Goal: Transaction & Acquisition: Purchase product/service

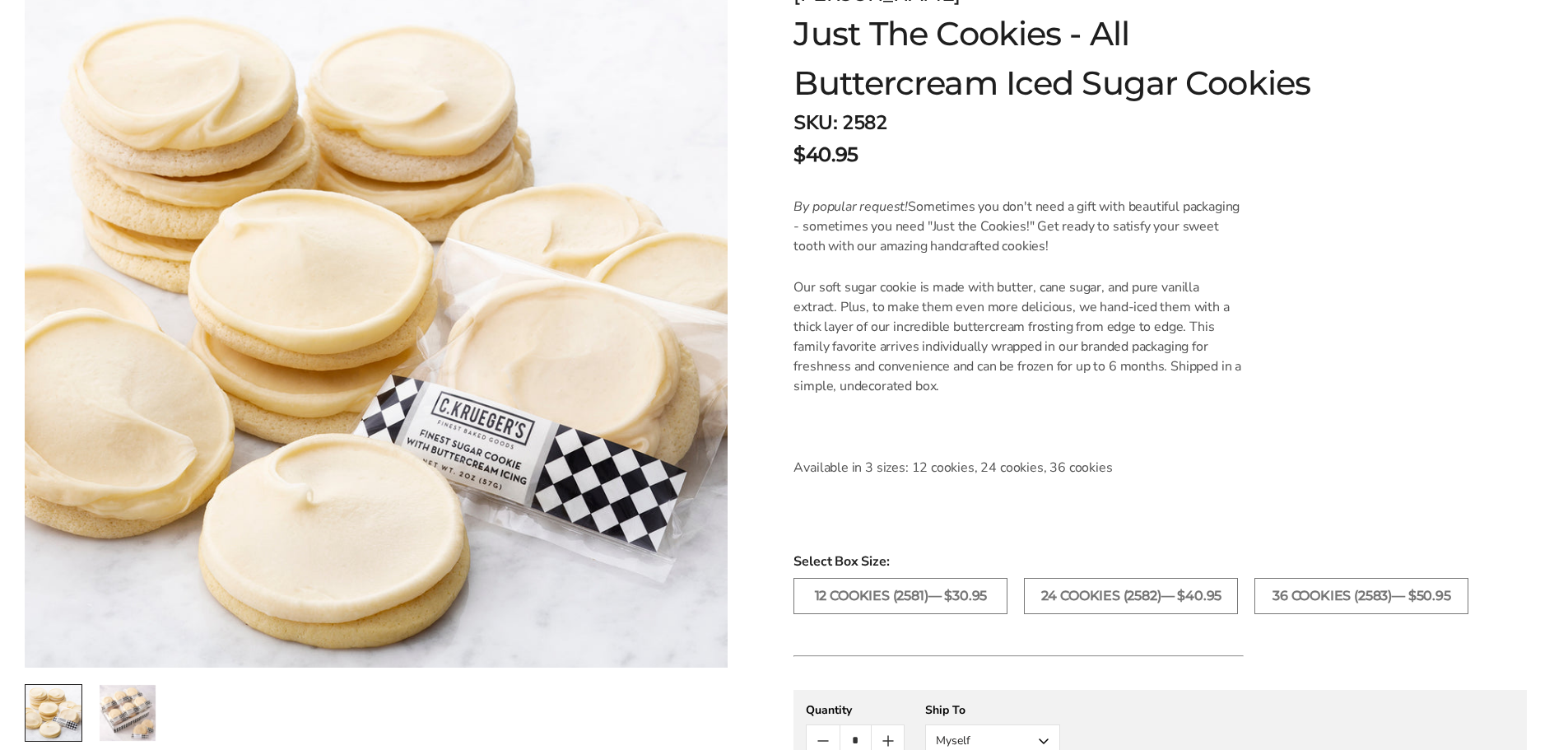
scroll to position [329, 0]
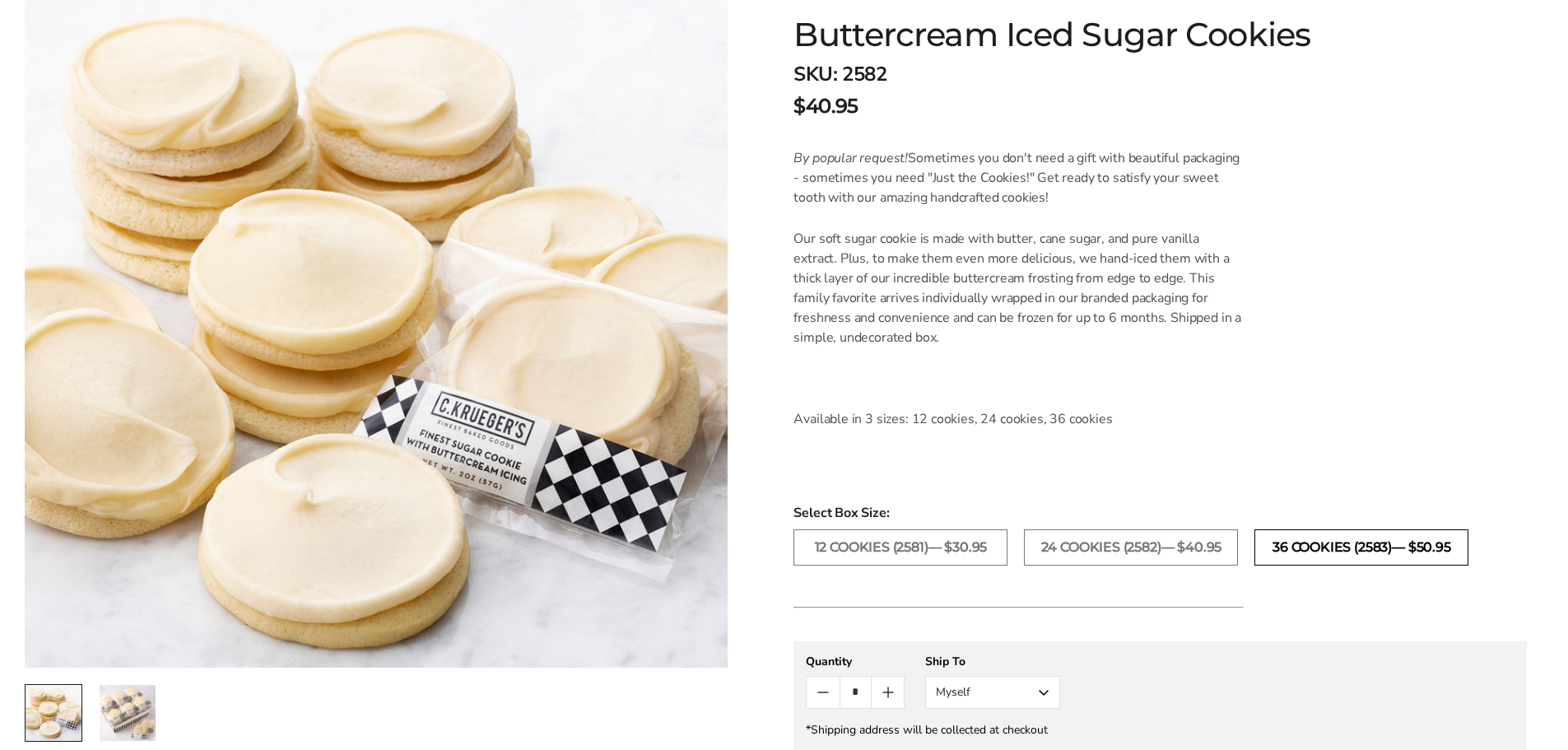
click at [1278, 547] on label "36 COOKIES (2583)— $50.95" at bounding box center [1362, 547] width 214 height 36
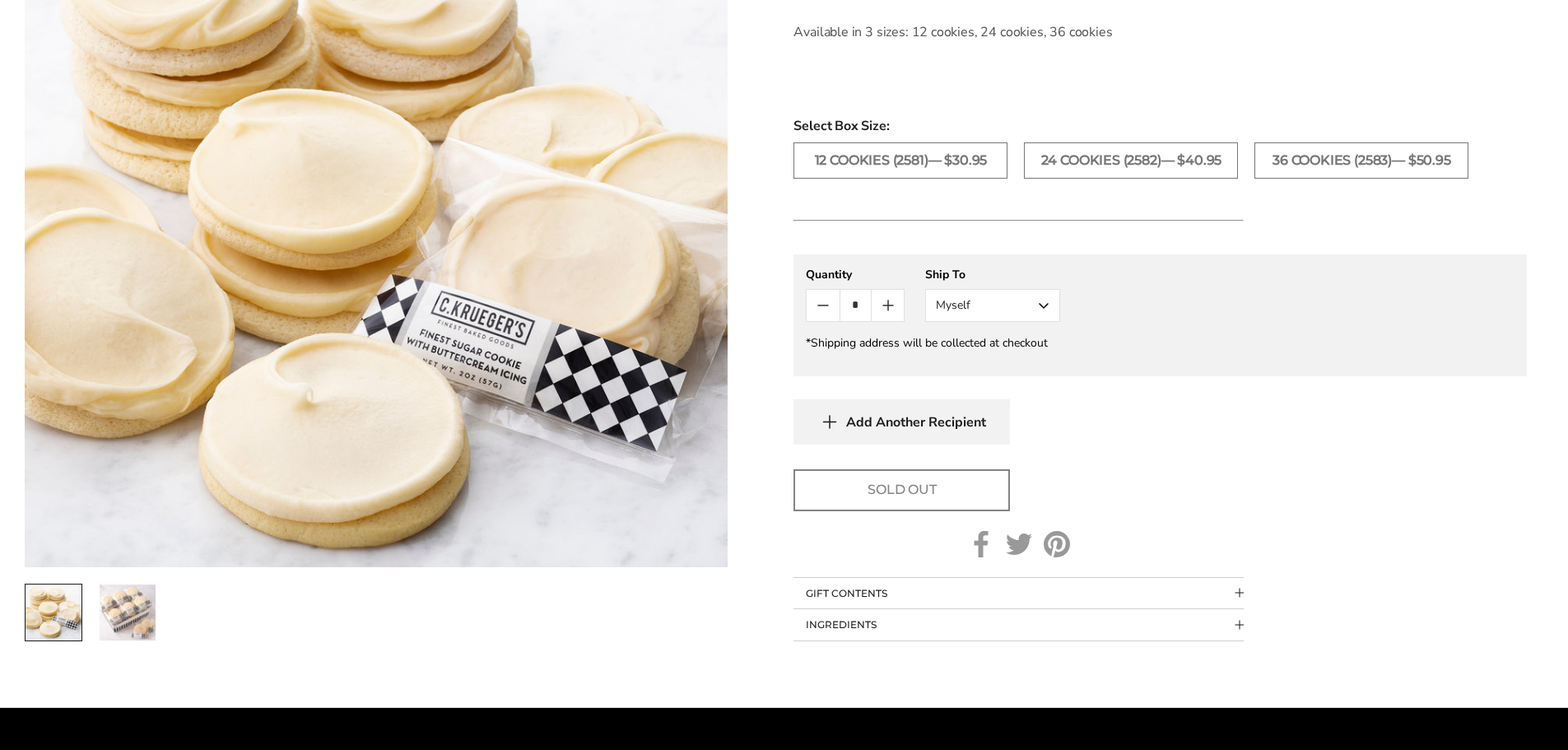
scroll to position [741, 0]
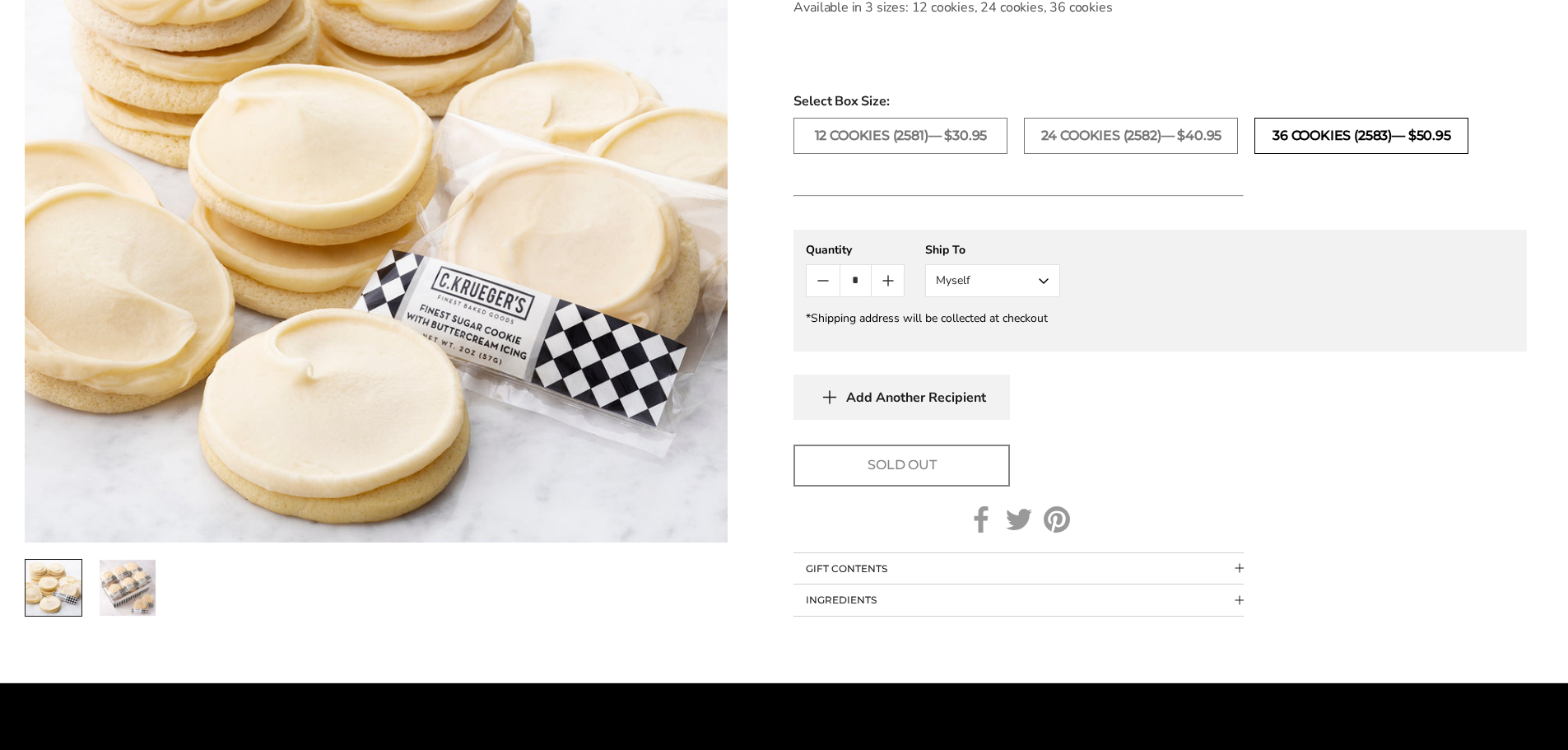
click at [1351, 137] on label "36 COOKIES (2583)— $50.95" at bounding box center [1362, 136] width 214 height 36
click at [1084, 132] on label "24 COOKIES (2582)— $40.95" at bounding box center [1131, 136] width 214 height 36
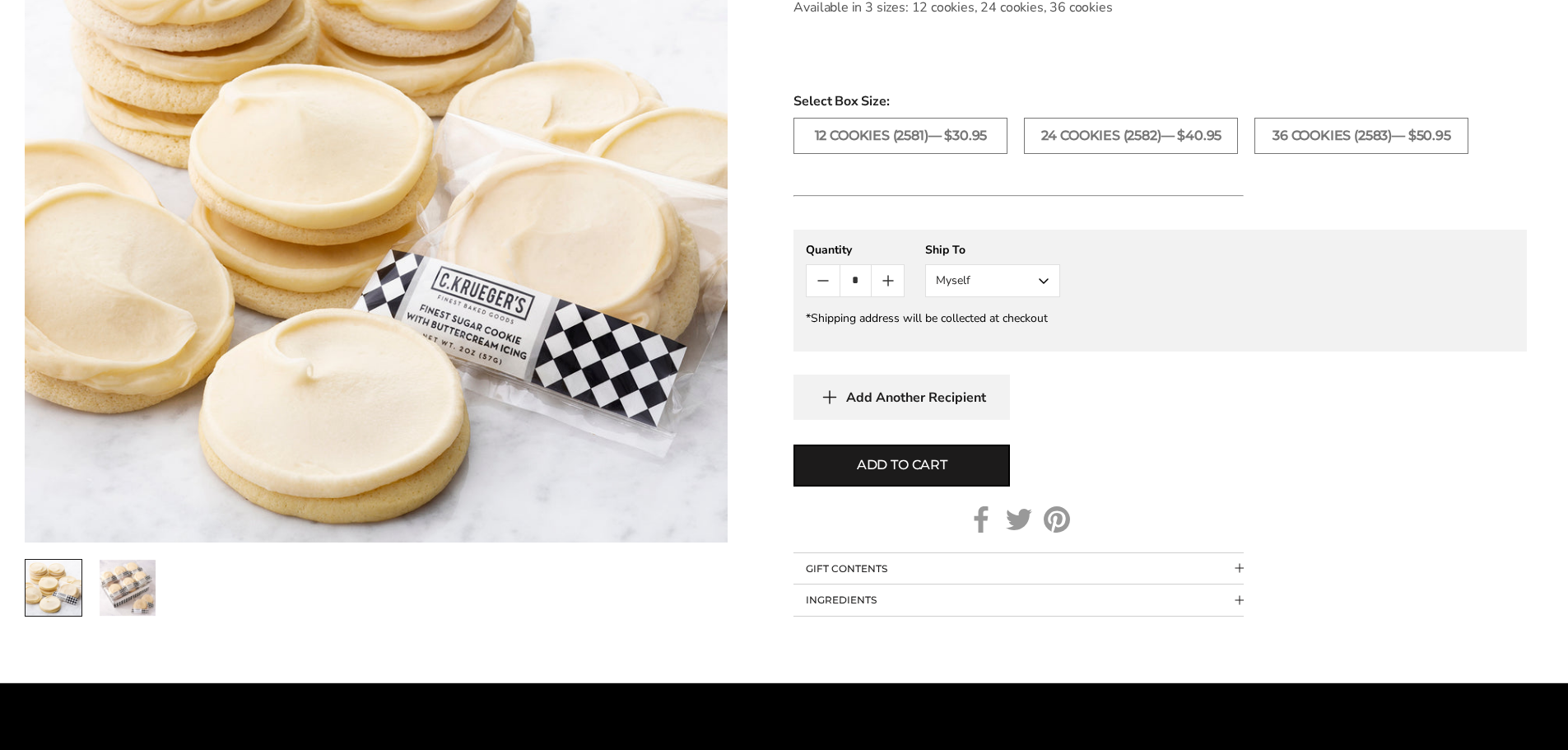
click at [1342, 108] on span "Select Box Size:" at bounding box center [1160, 101] width 733 height 20
click at [1341, 128] on label "36 COOKIES (2583)— $50.95" at bounding box center [1362, 136] width 214 height 36
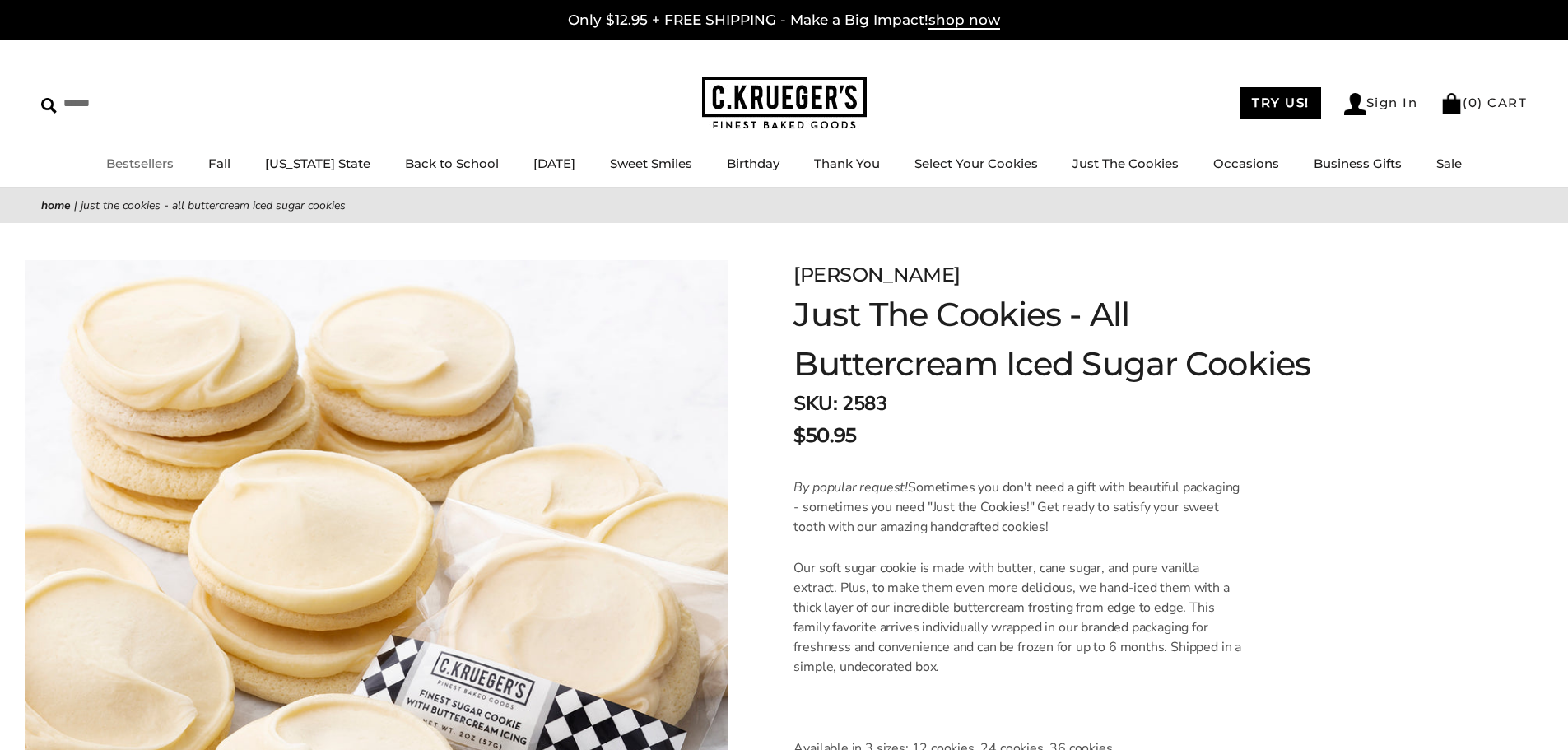
click at [165, 168] on link "Bestsellers" at bounding box center [140, 163] width 68 height 15
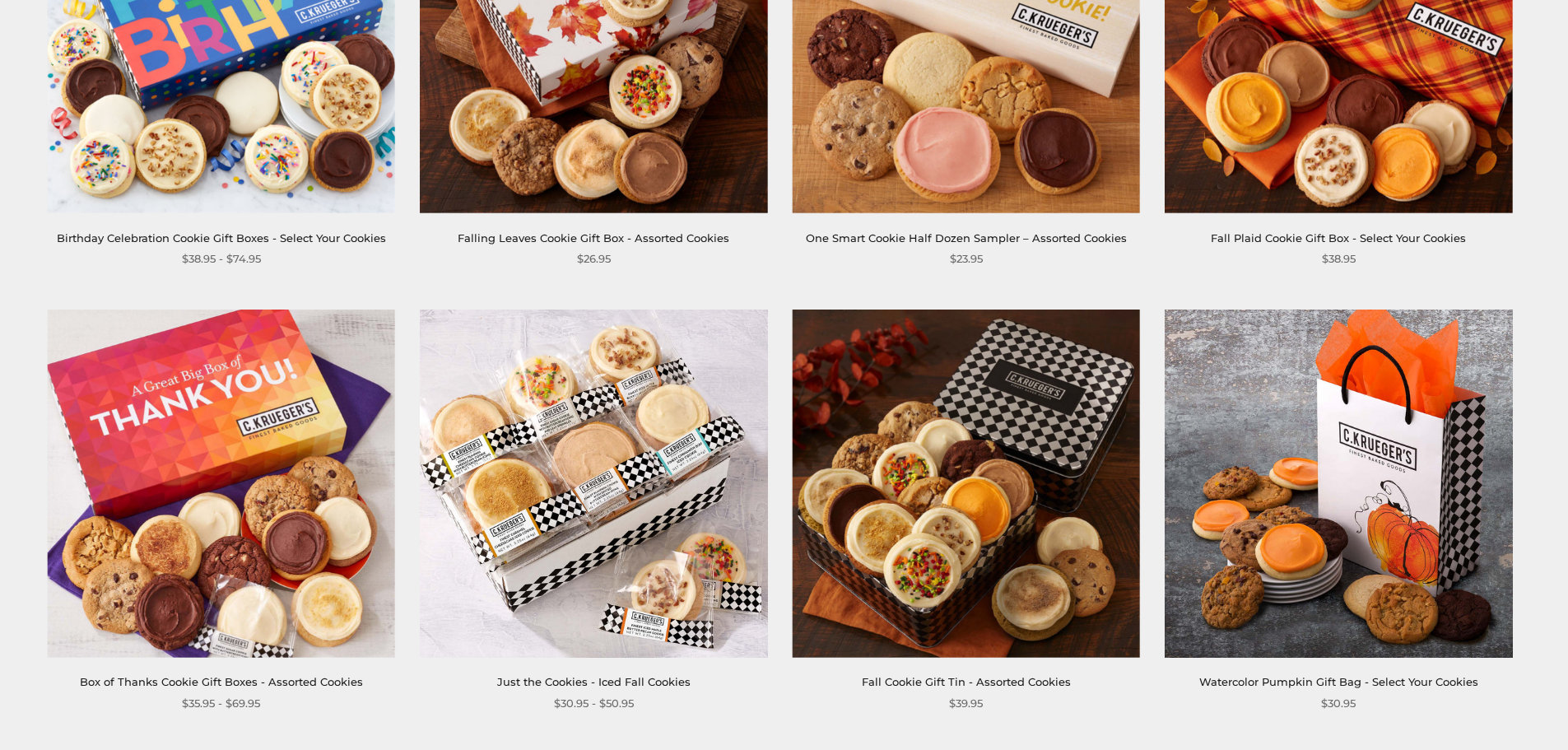
scroll to position [988, 0]
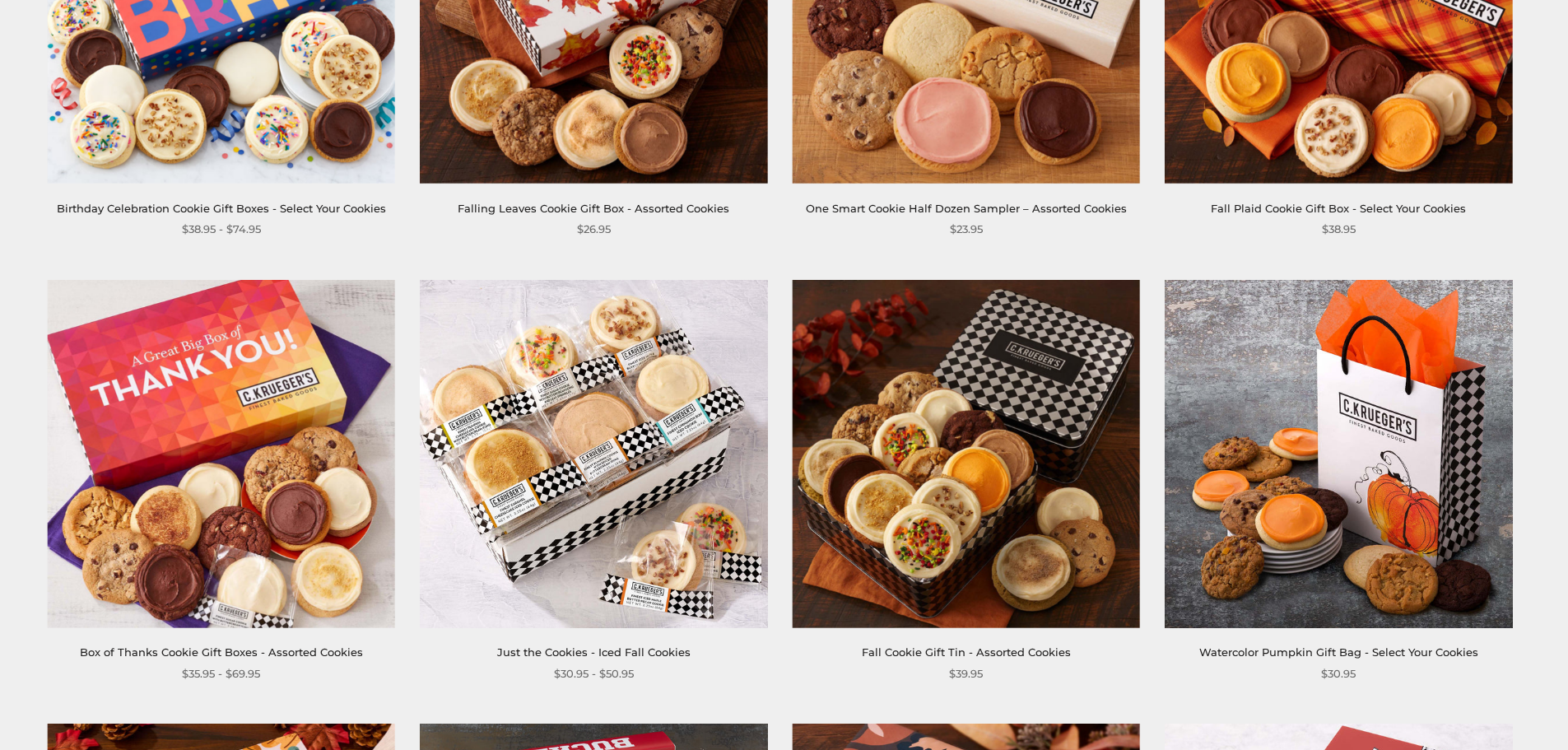
click at [590, 485] on img at bounding box center [593, 453] width 347 height 347
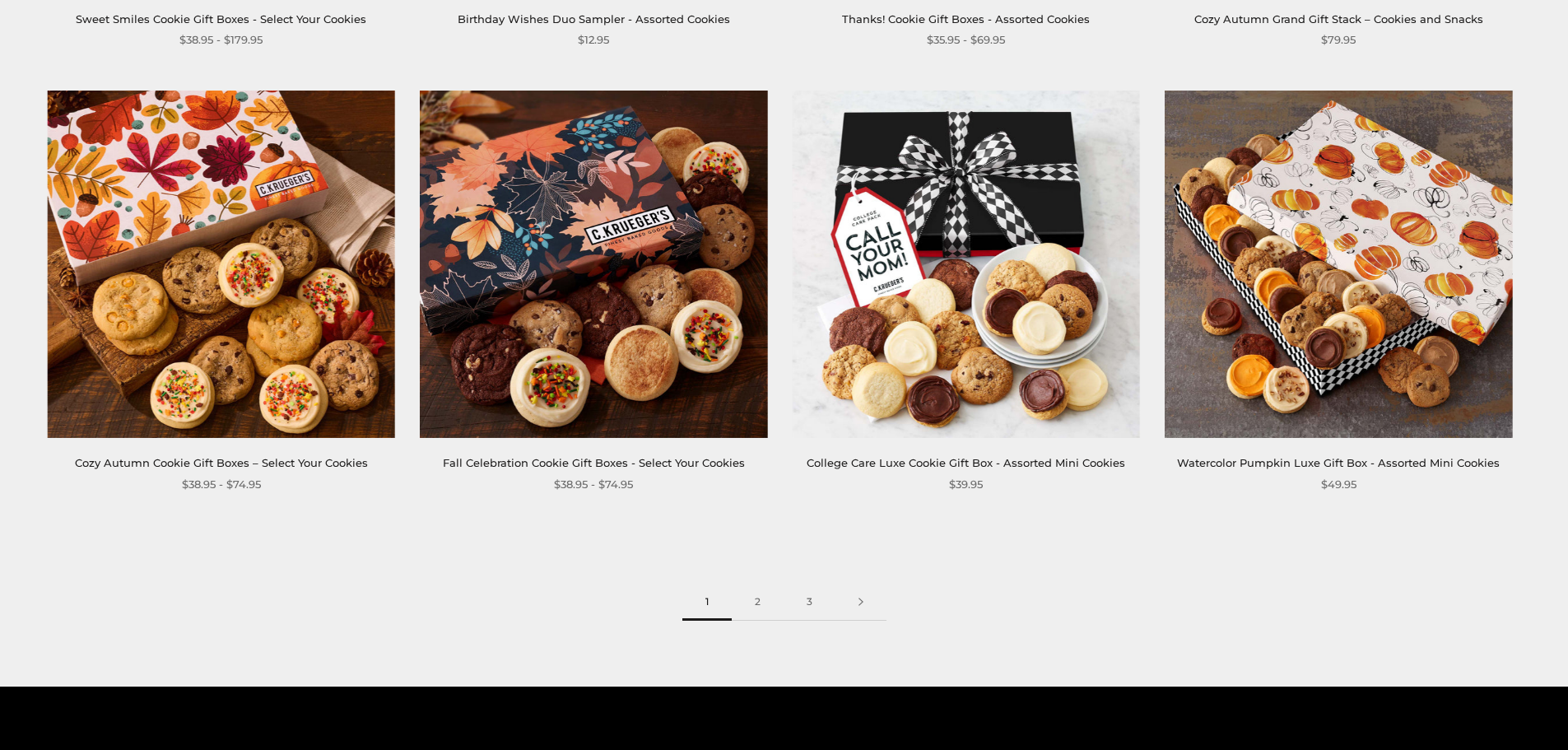
scroll to position [2716, 0]
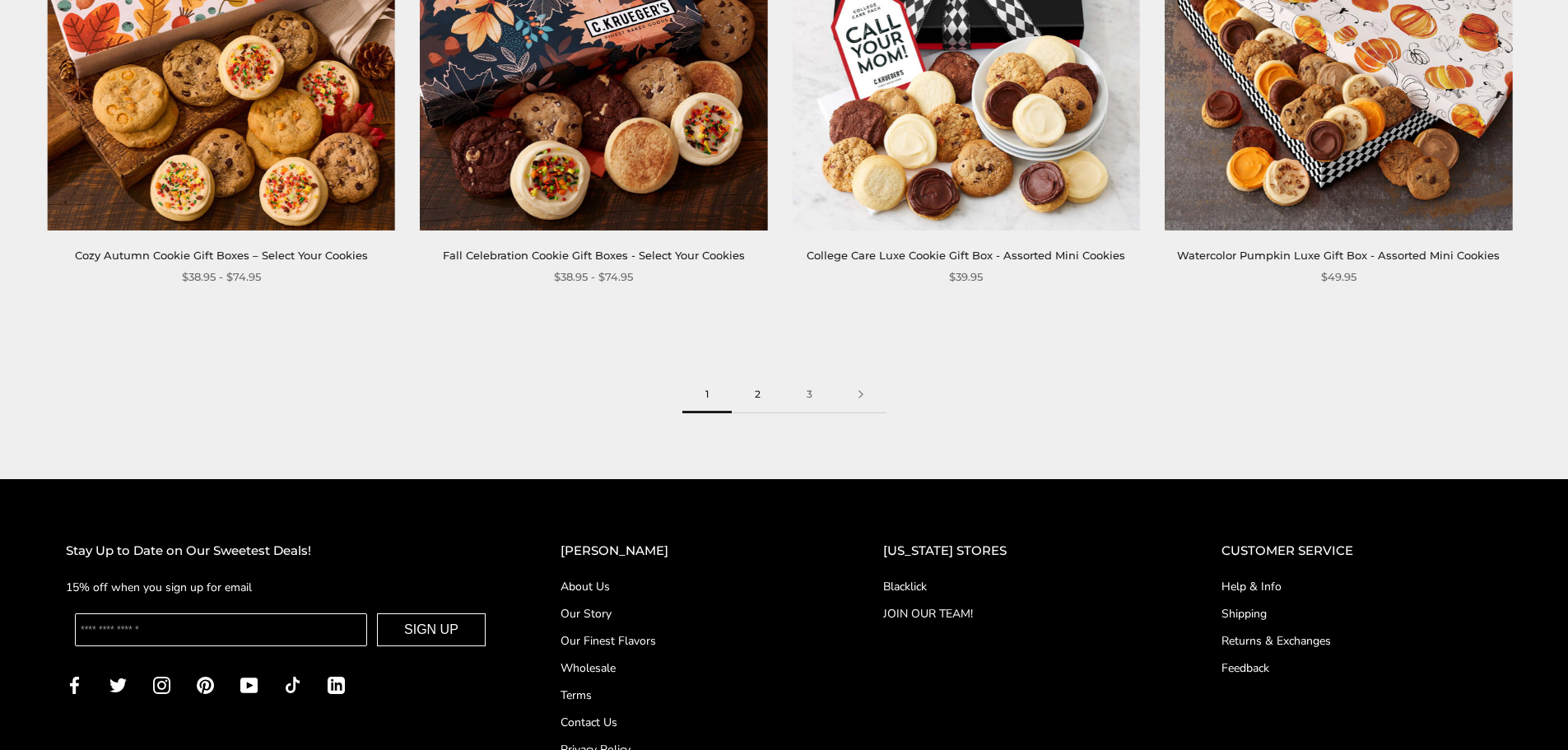
click at [756, 392] on link "2" at bounding box center [757, 395] width 52 height 37
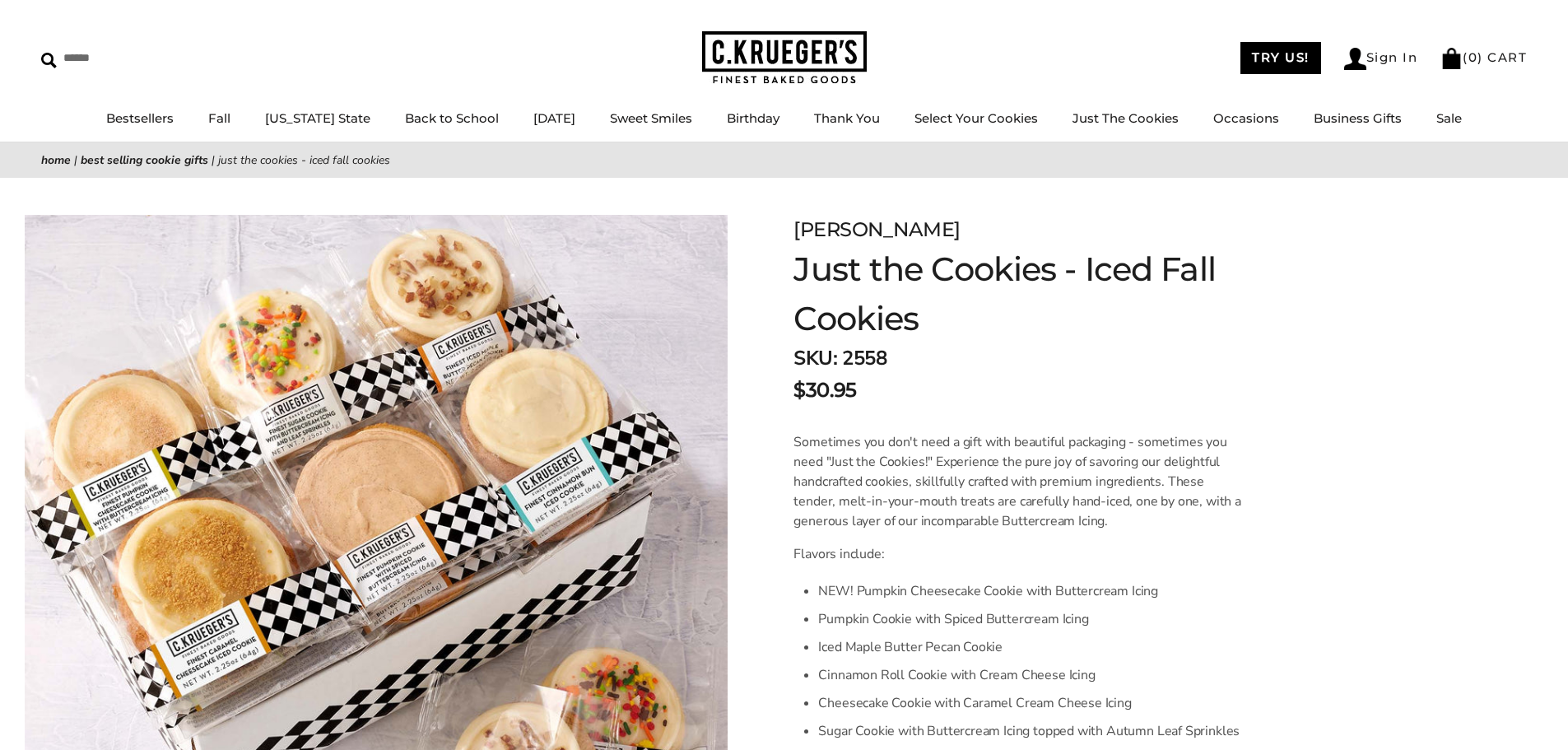
scroll to position [247, 0]
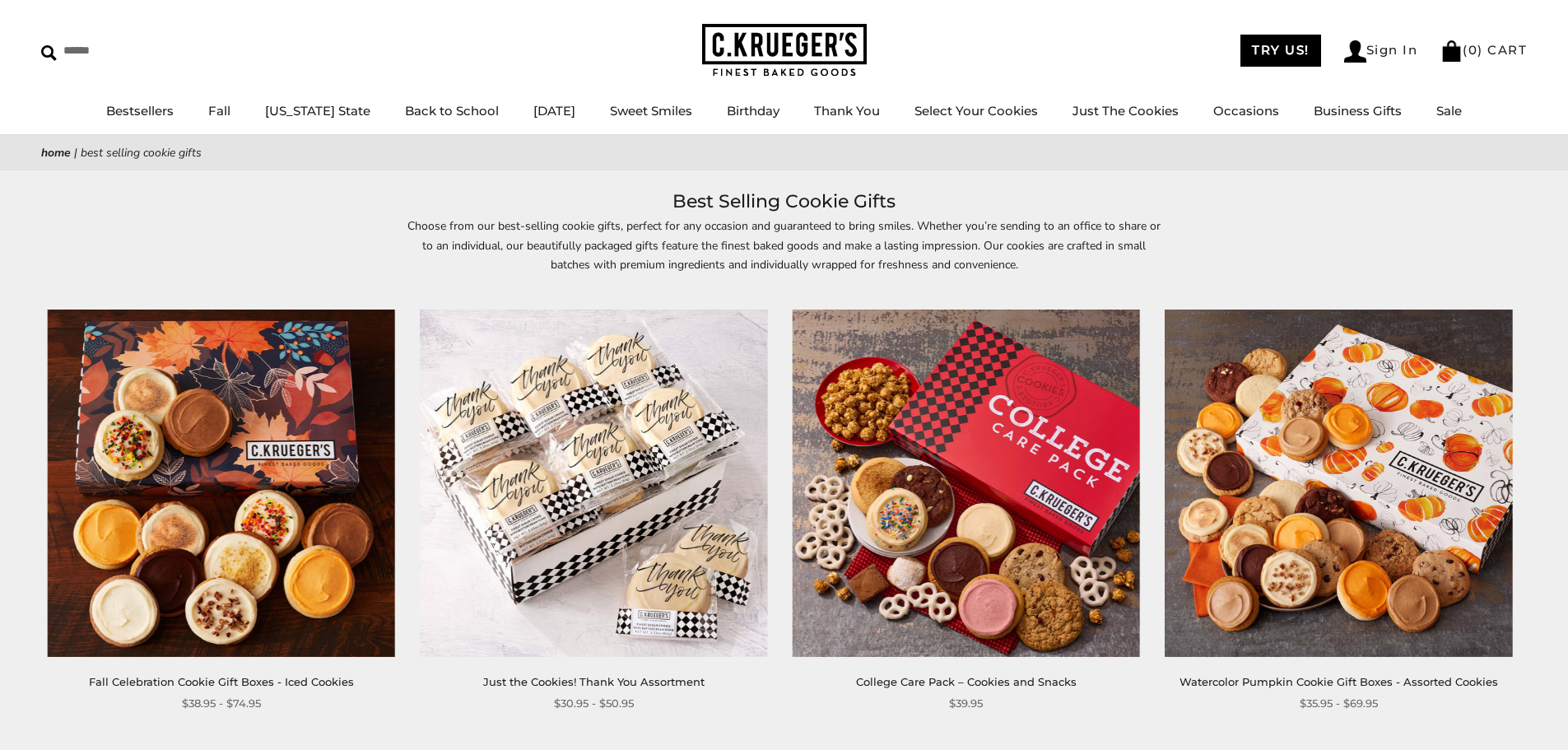
scroll to position [82, 0]
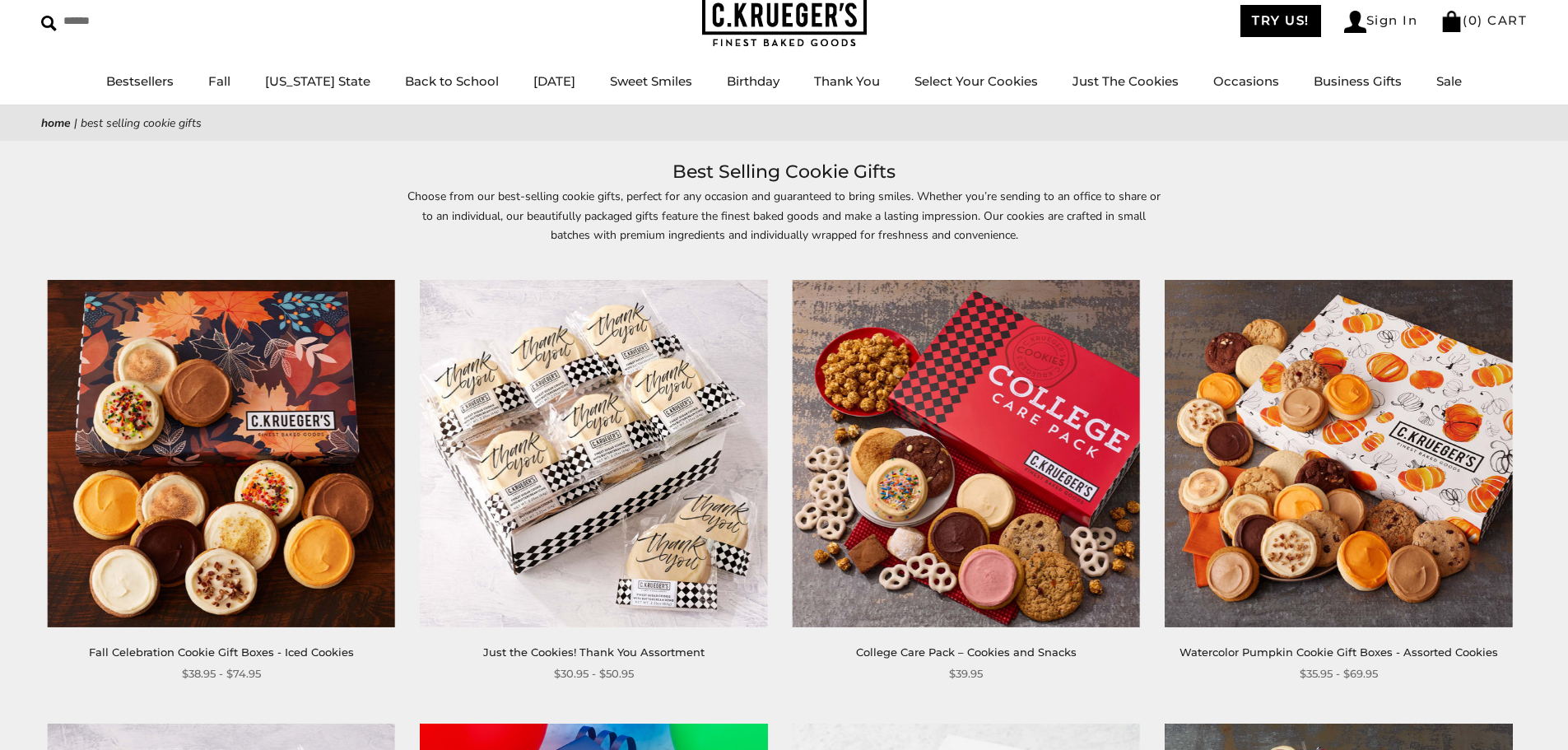
click at [648, 658] on link "Just the Cookies! Thank You Assortment" at bounding box center [593, 652] width 221 height 14
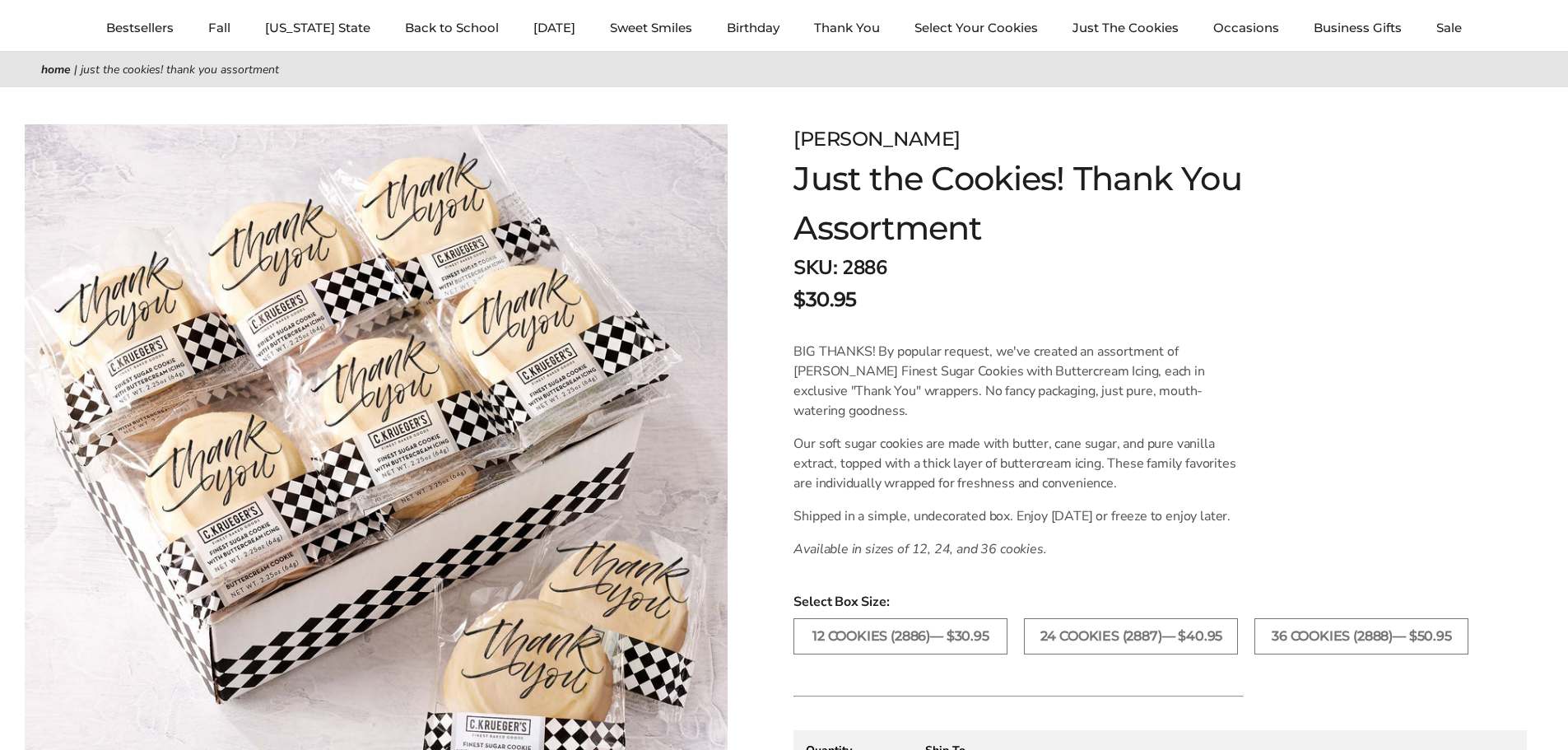
scroll to position [165, 0]
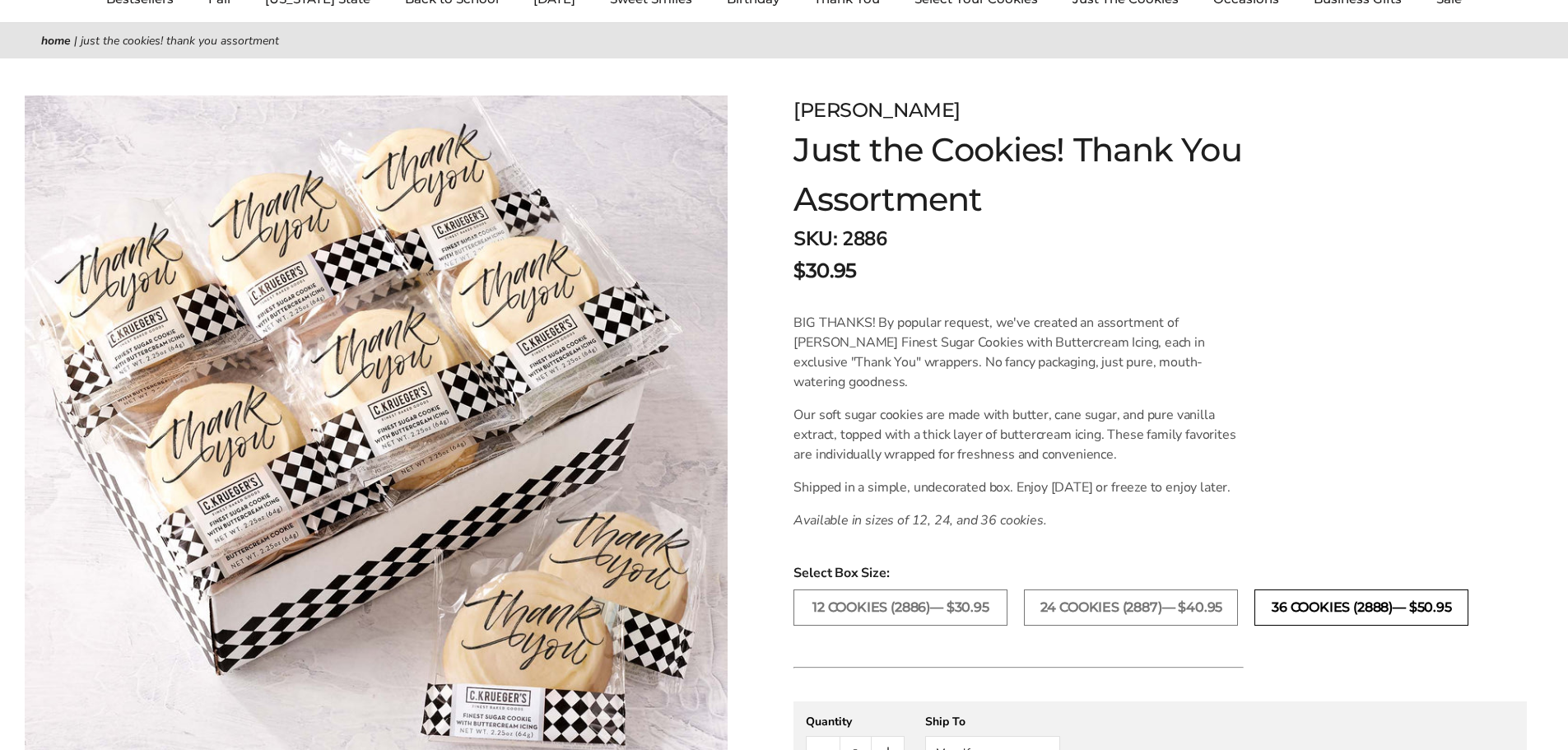
click at [1311, 625] on label "36 COOKIES (2888)— $50.95" at bounding box center [1362, 607] width 214 height 36
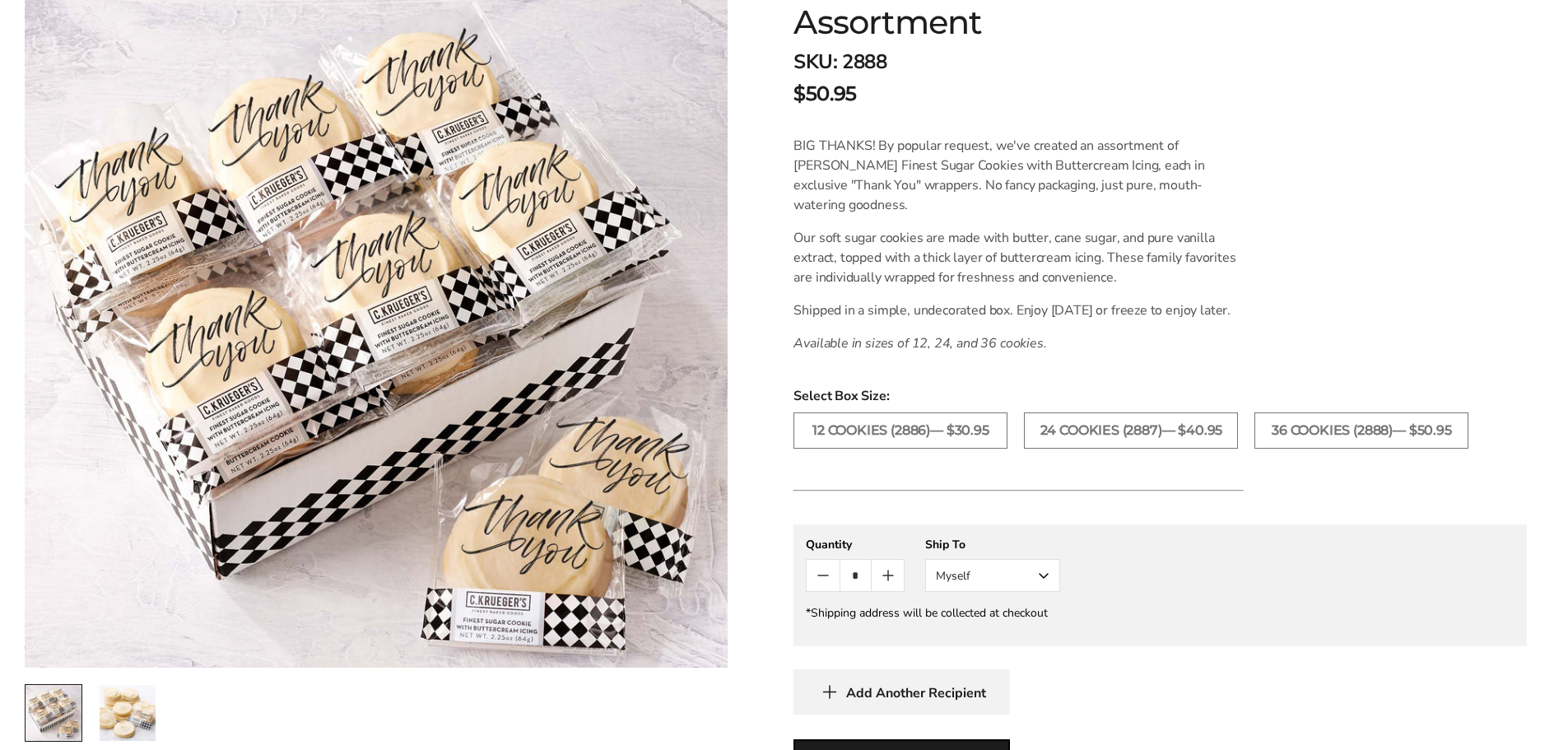
scroll to position [247, 0]
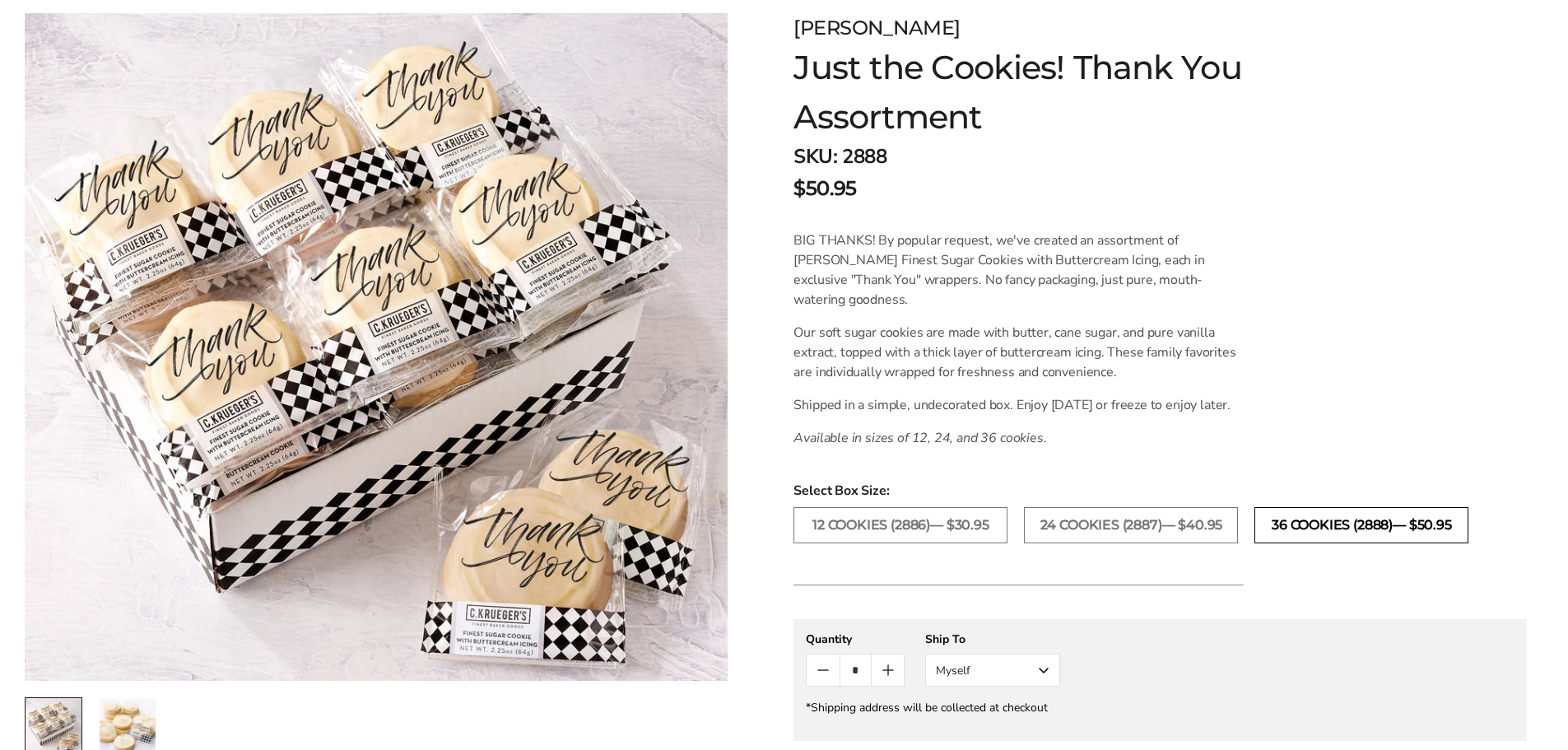
click at [1452, 543] on label "36 COOKIES (2888)— $50.95" at bounding box center [1362, 525] width 214 height 36
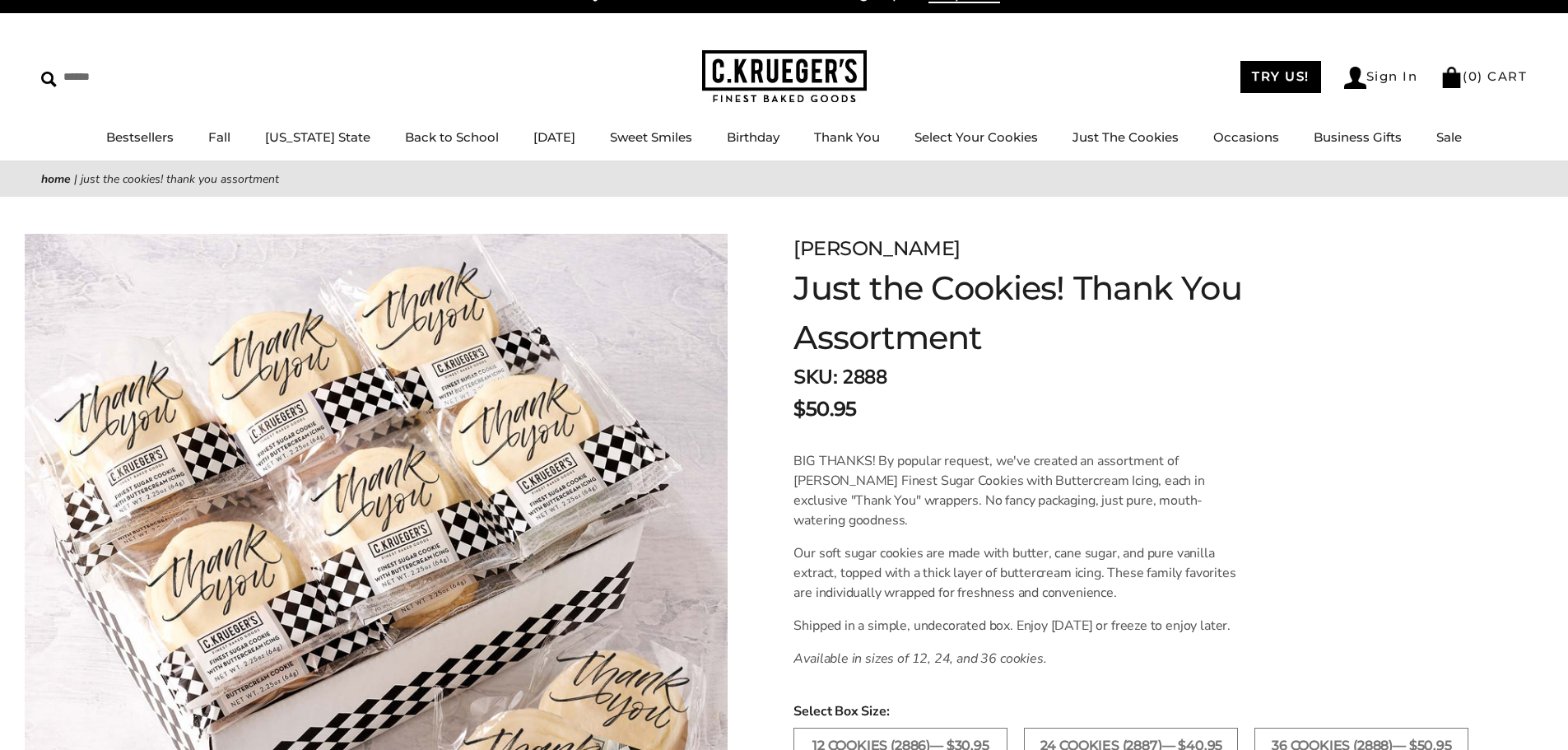
scroll to position [0, 0]
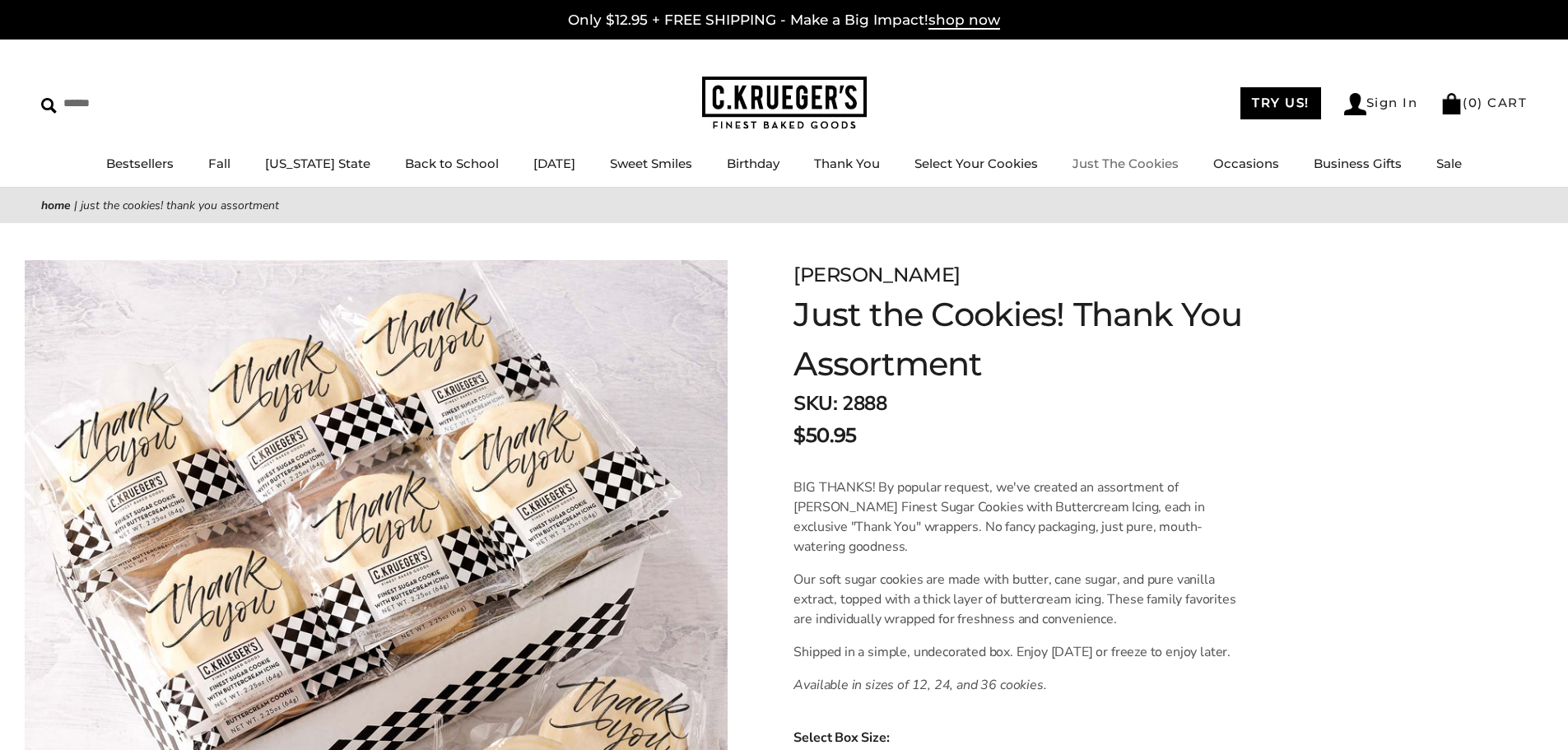
click at [1109, 148] on div "****** TRY US! Sign In ( 0 ) CART ( 0 ) CART Bestsellers Fall NEW! Cozy Autumn …" at bounding box center [784, 114] width 1568 height 148
click at [1113, 160] on link "Just The Cookies" at bounding box center [1125, 163] width 106 height 15
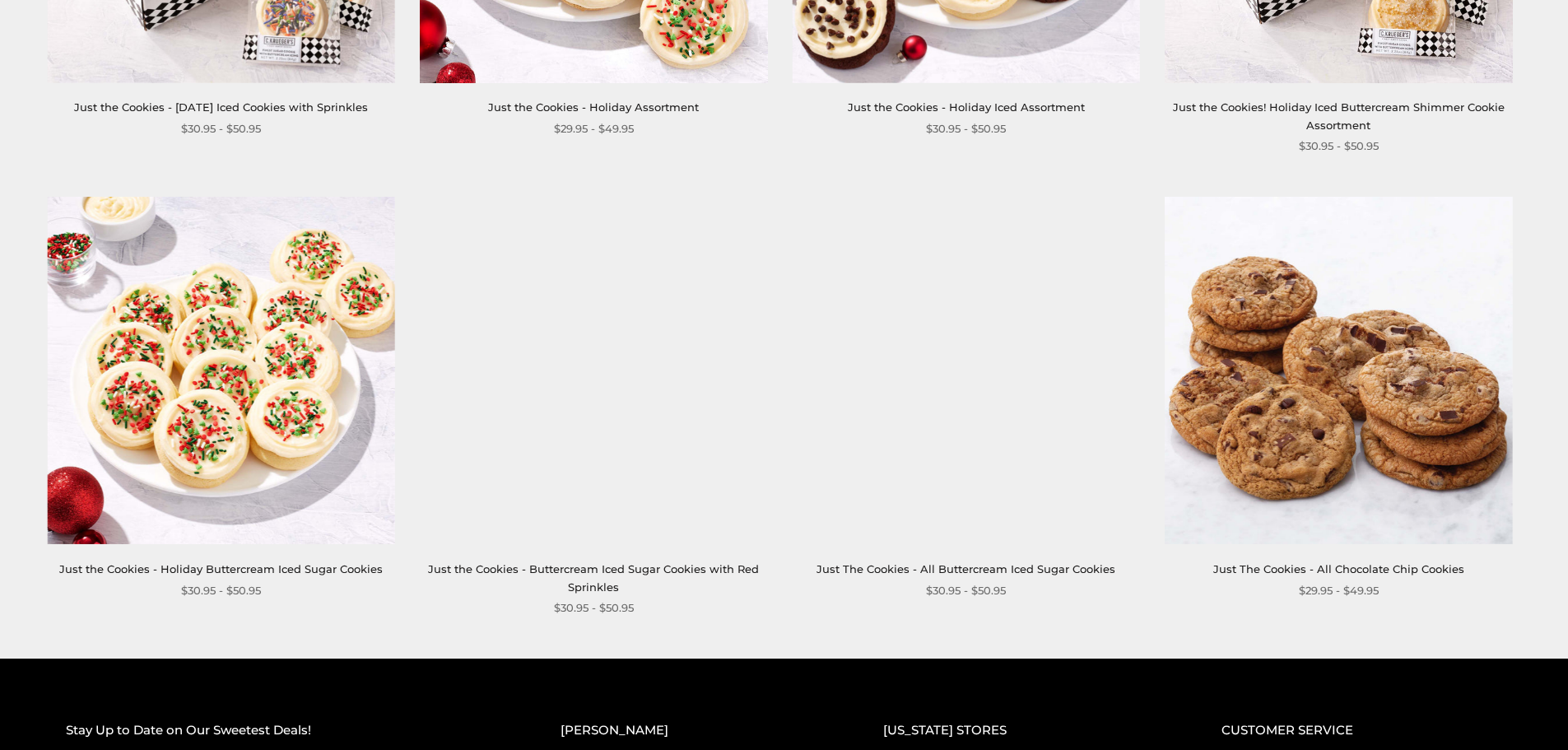
scroll to position [2057, 0]
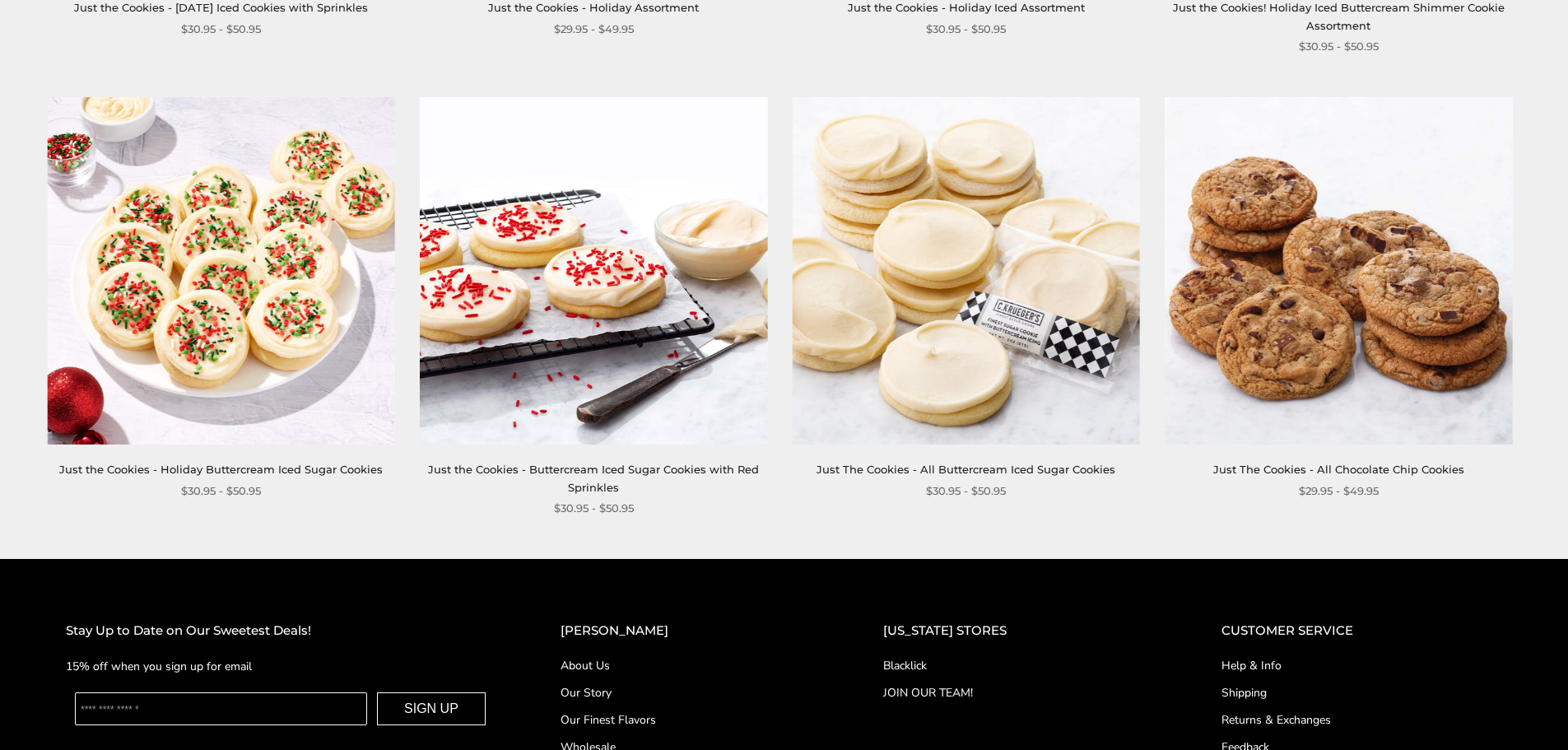
click at [956, 398] on img at bounding box center [966, 270] width 347 height 347
click at [602, 282] on img at bounding box center [593, 270] width 347 height 347
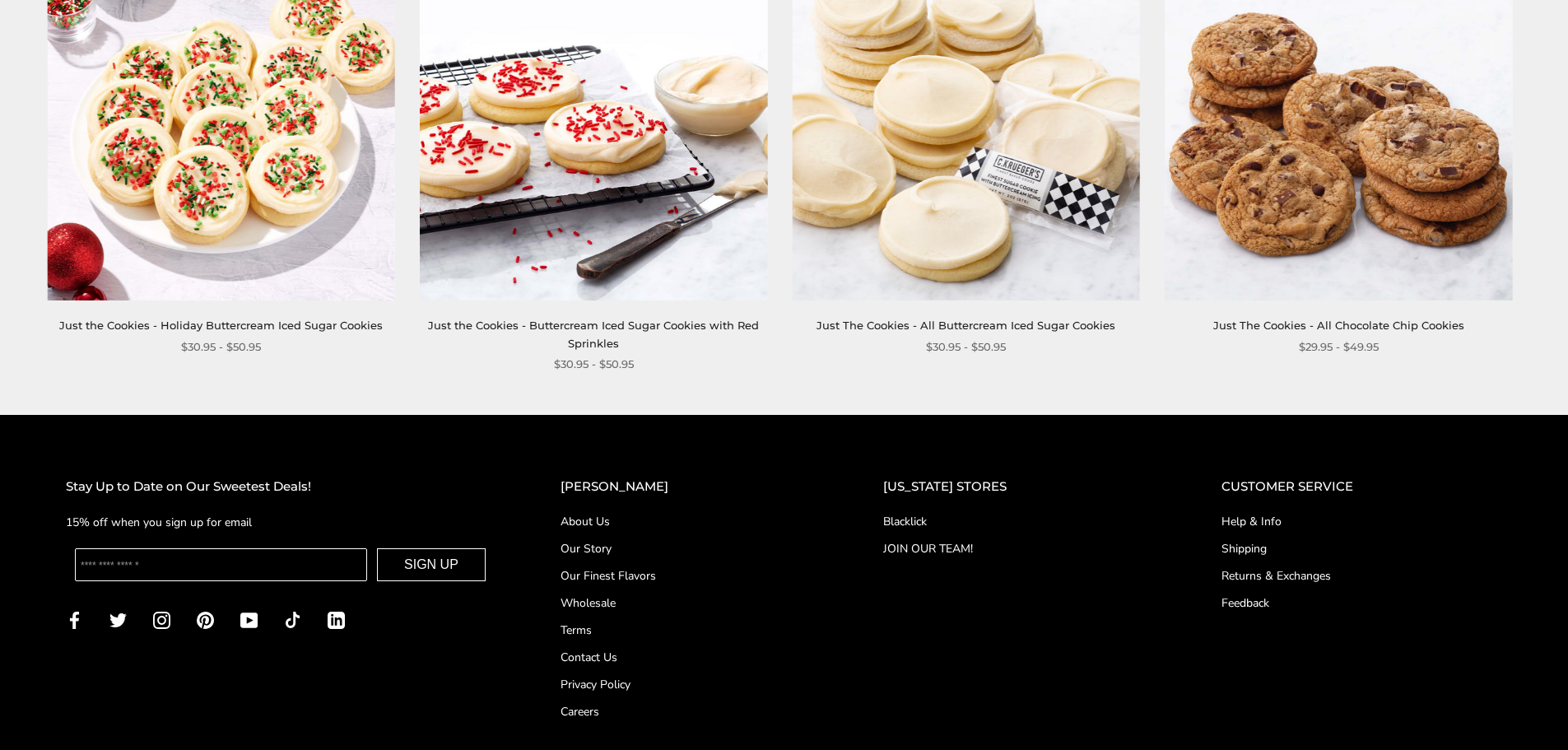
scroll to position [2222, 0]
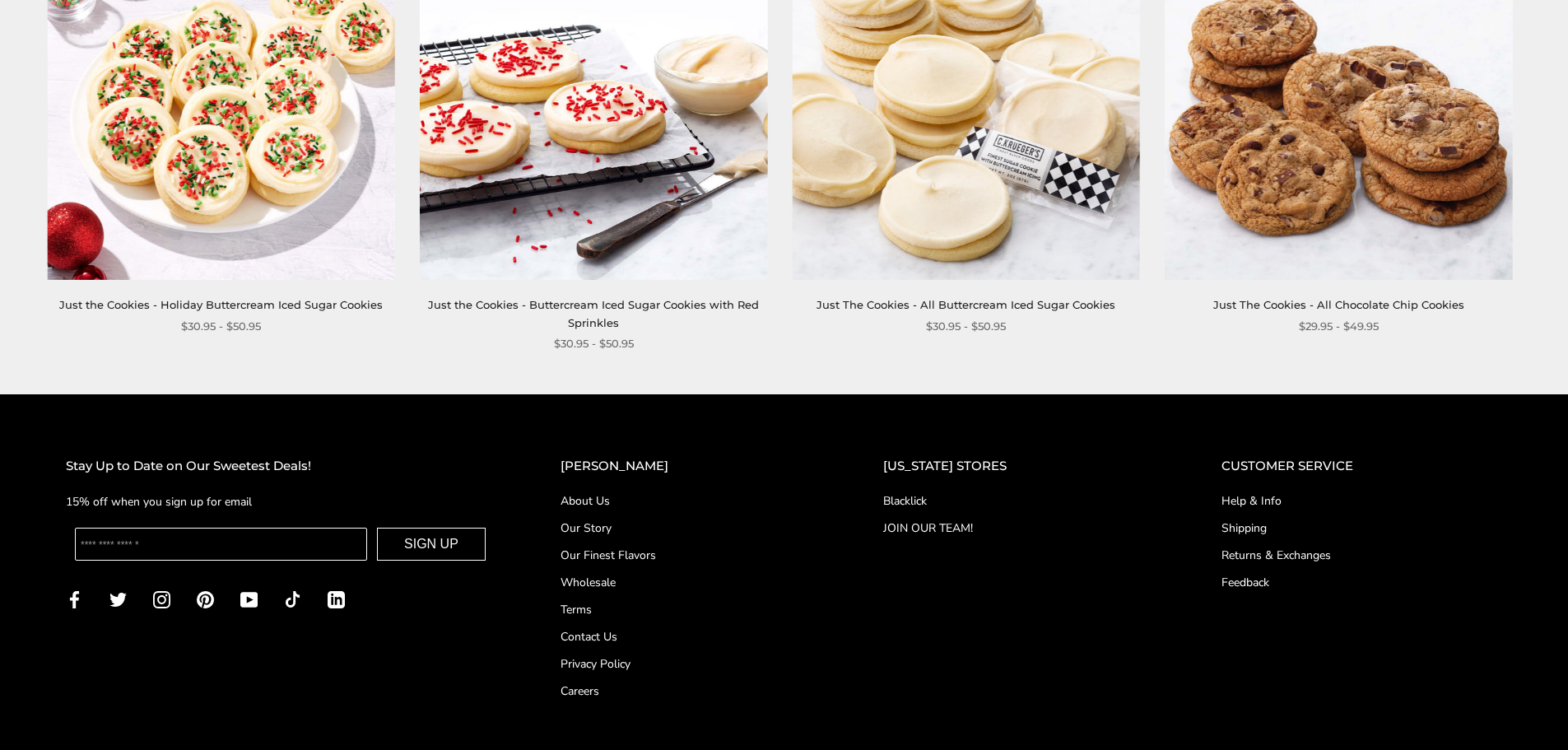
click at [584, 146] on img at bounding box center [593, 105] width 347 height 347
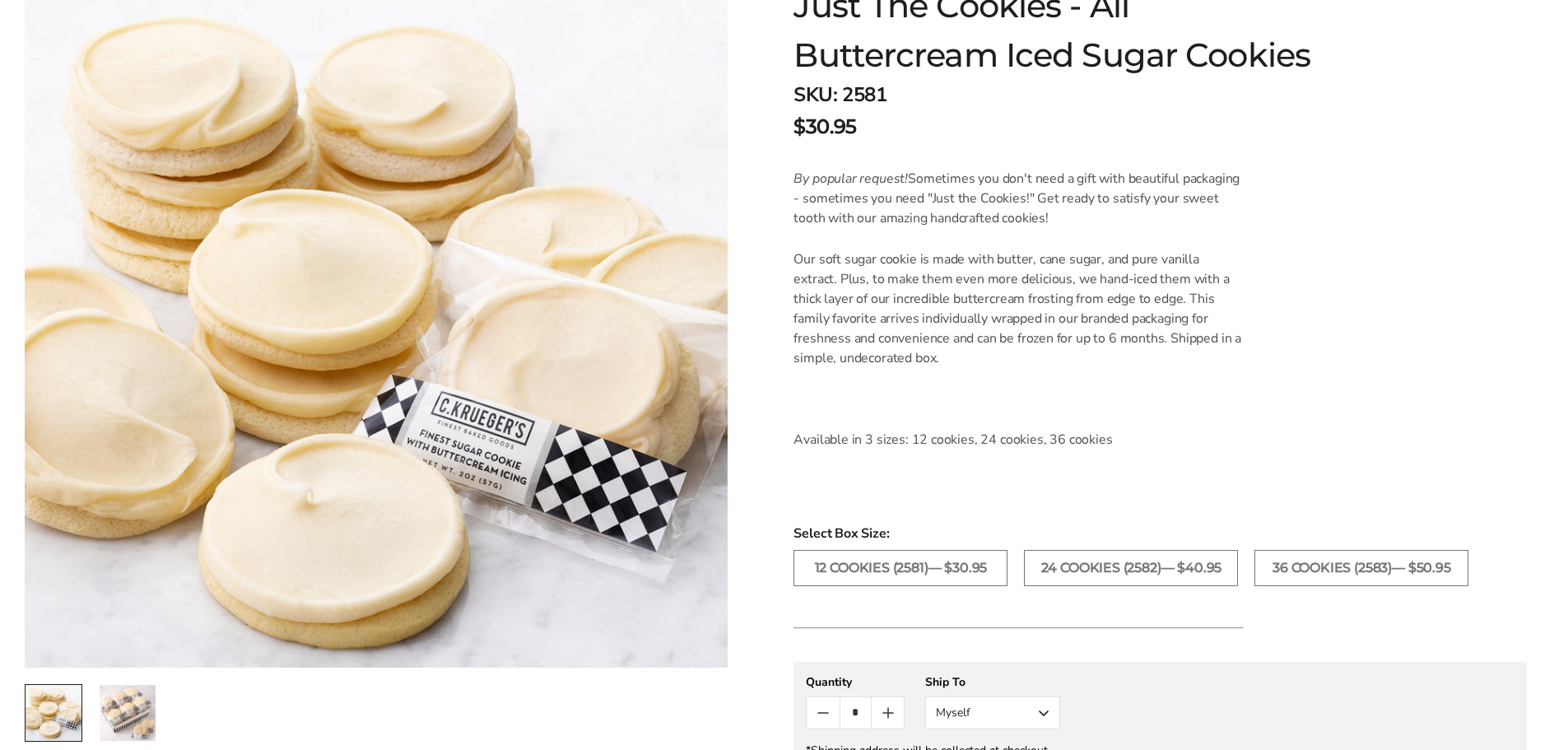
scroll to position [329, 0]
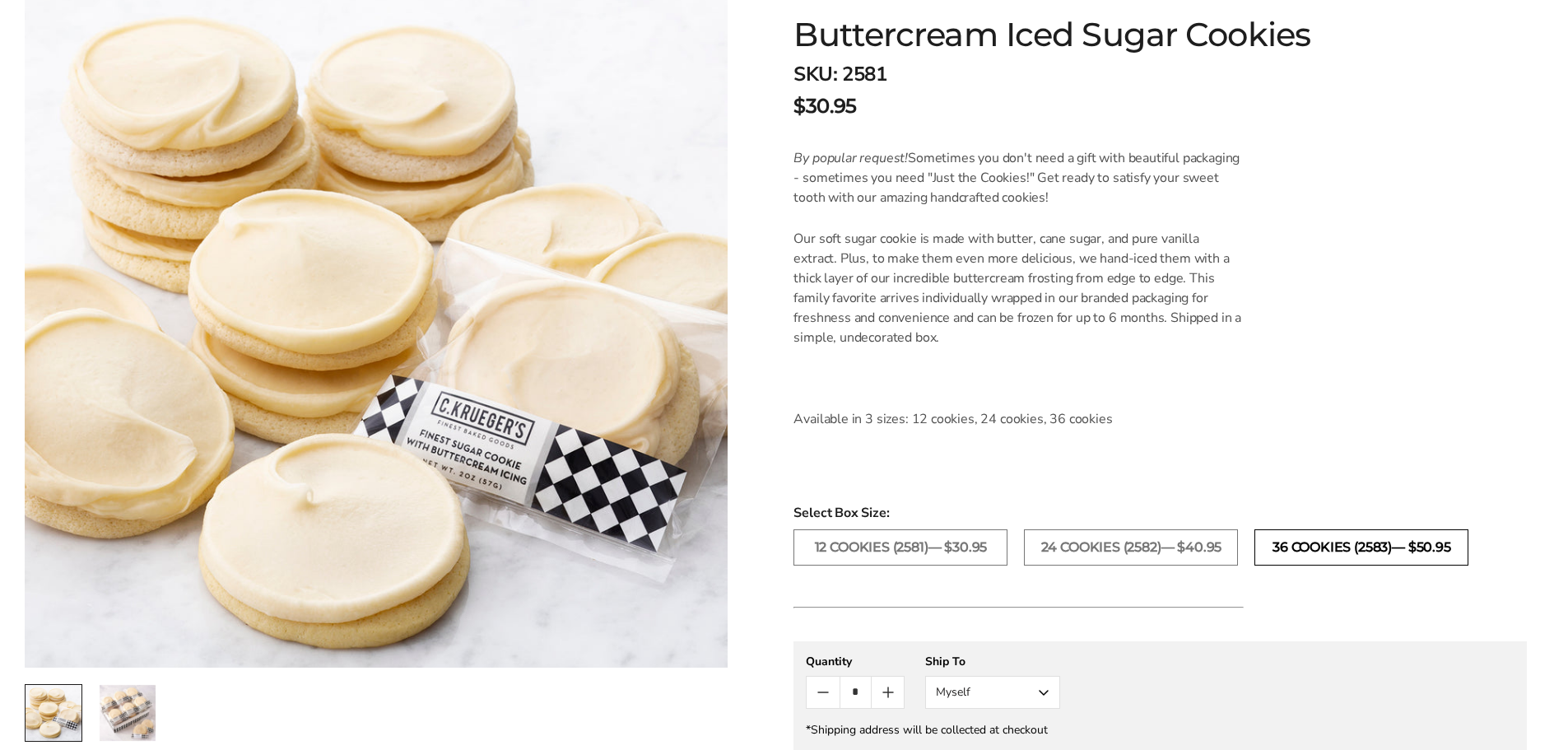
click at [1353, 559] on label "36 COOKIES (2583)— $50.95" at bounding box center [1362, 547] width 214 height 36
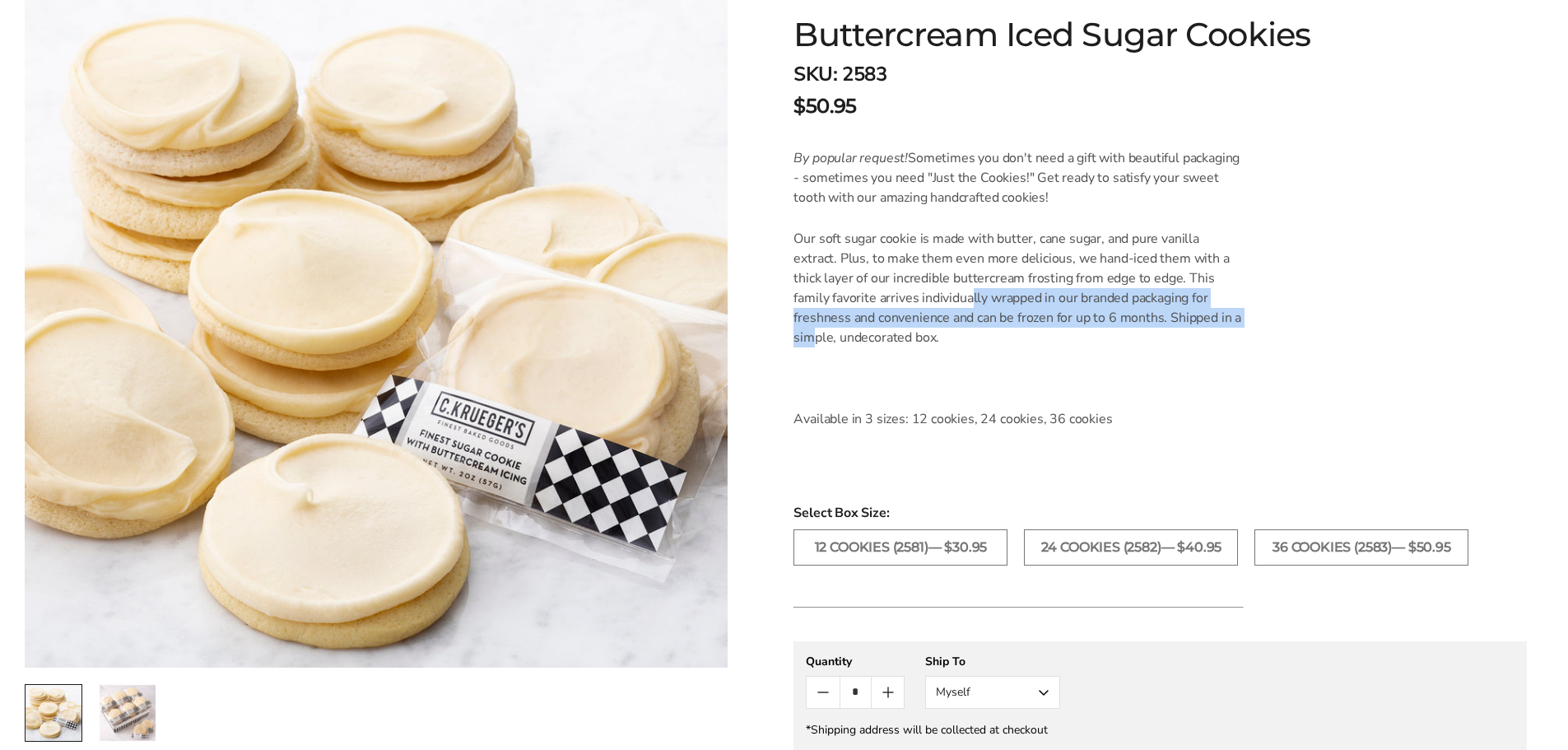
drag, startPoint x: 885, startPoint y: 293, endPoint x: 1183, endPoint y: 311, distance: 298.5
click at [1183, 311] on p "Our soft sugar cookie is made with butter, cane sugar, and pure vanilla extract…" at bounding box center [1018, 288] width 451 height 119
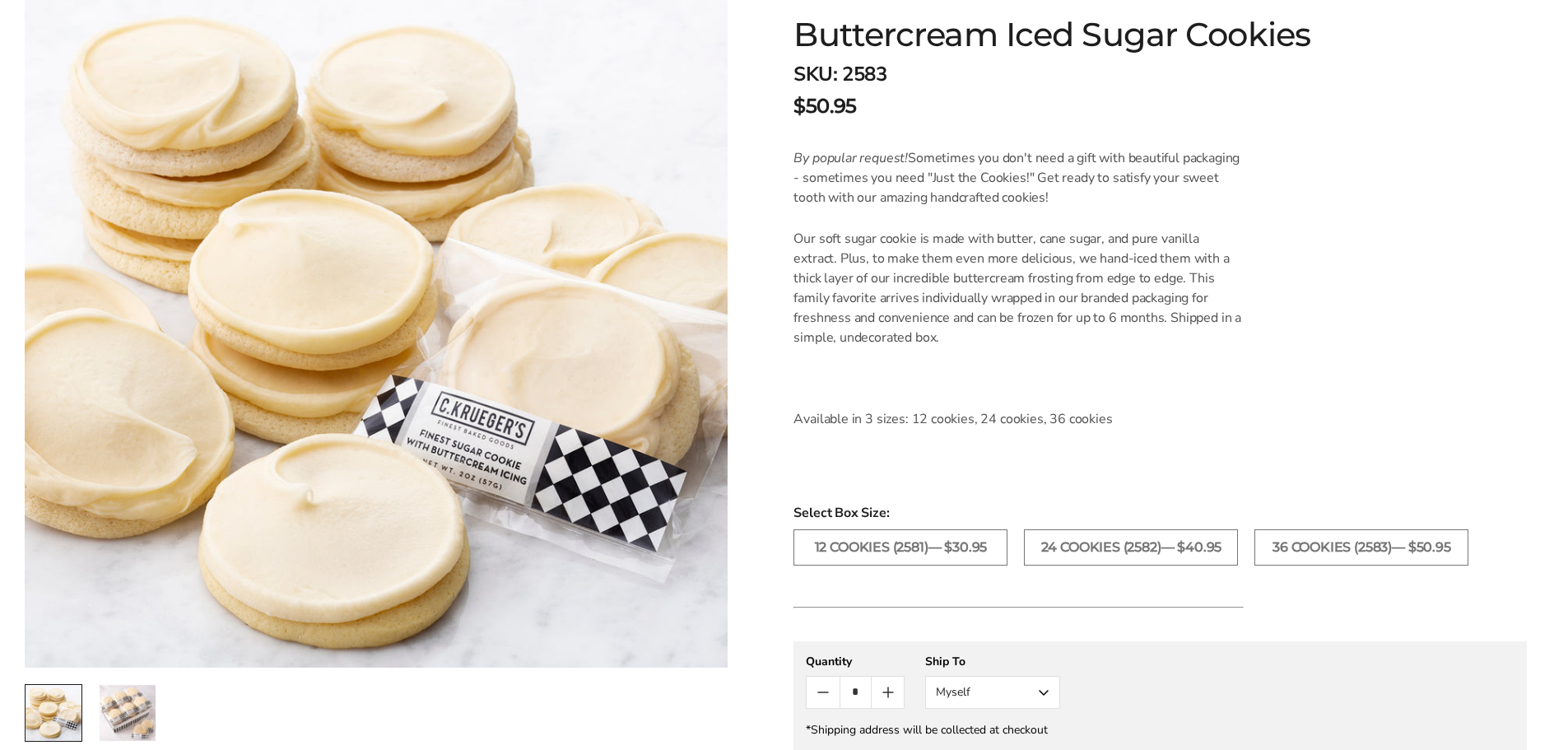
drag, startPoint x: 1175, startPoint y: 341, endPoint x: 1094, endPoint y: 341, distance: 81.0
click at [1174, 341] on p "Our soft sugar cookie is made with butter, cane sugar, and pure vanilla extract…" at bounding box center [1018, 288] width 451 height 119
drag, startPoint x: 921, startPoint y: 341, endPoint x: 403, endPoint y: 96, distance: 573.0
click at [815, 295] on p "Our soft sugar cookie is made with butter, cane sugar, and pure vanilla extract…" at bounding box center [1018, 288] width 451 height 119
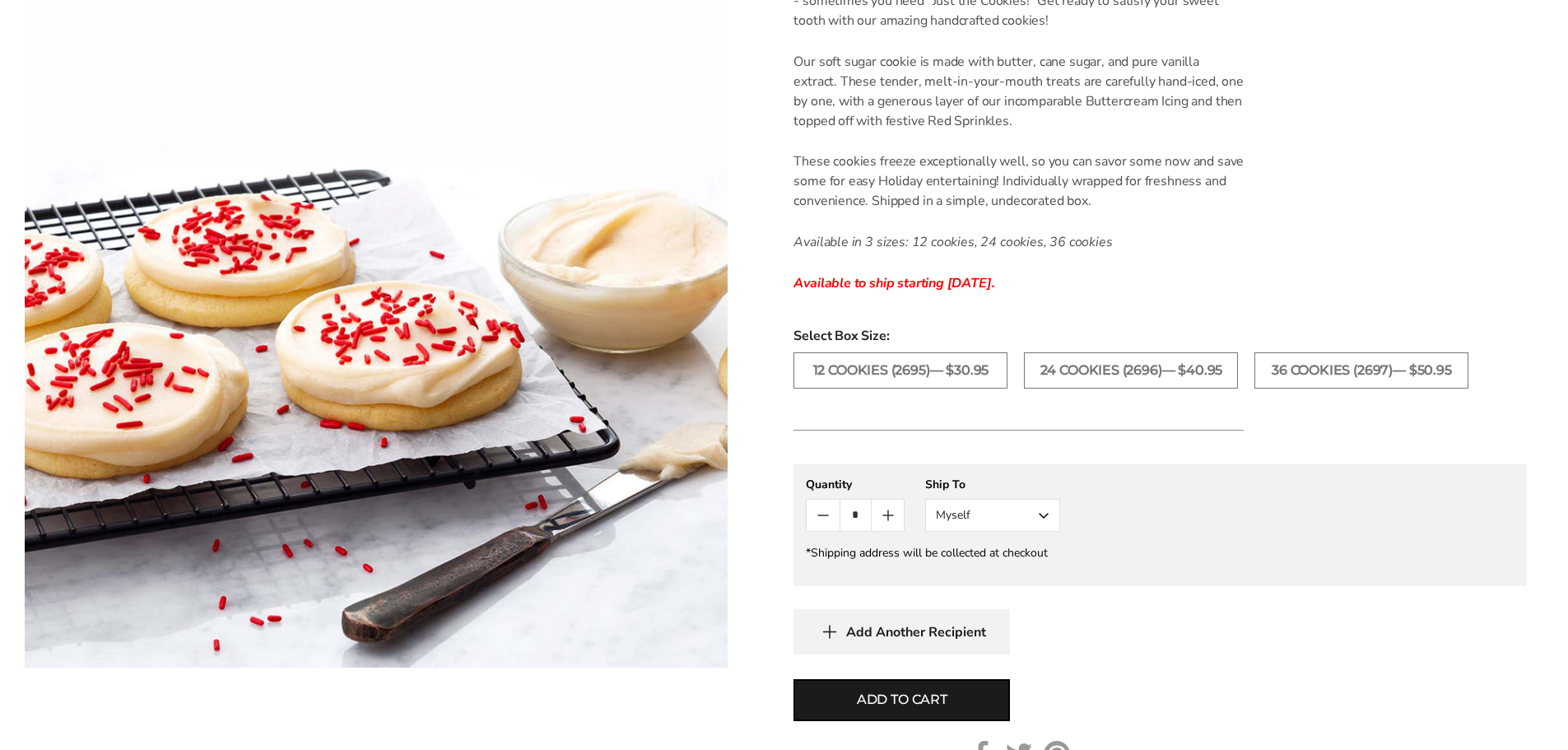
scroll to position [576, 0]
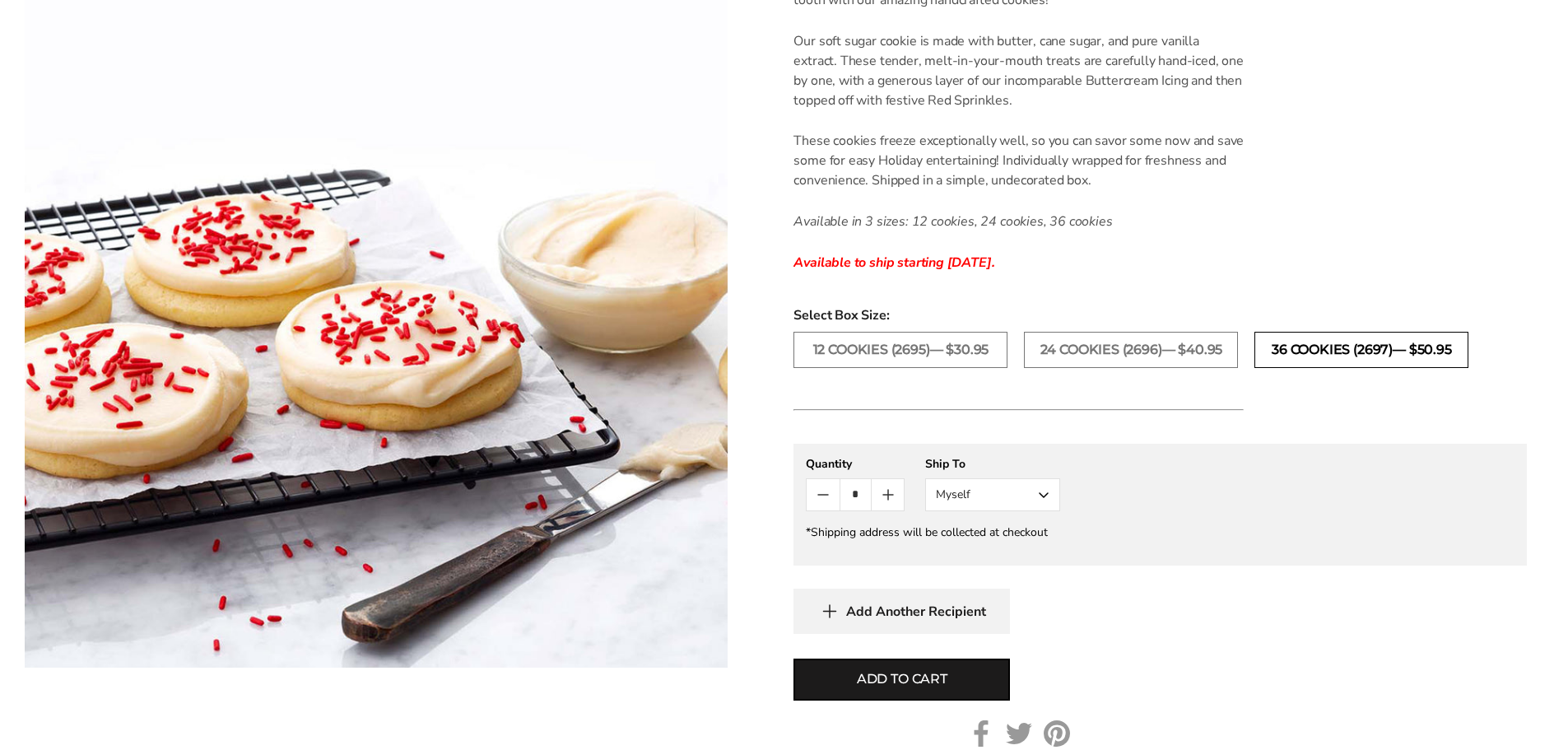
click at [1378, 348] on label "36 COOKIES (2697)— $50.95" at bounding box center [1362, 350] width 214 height 36
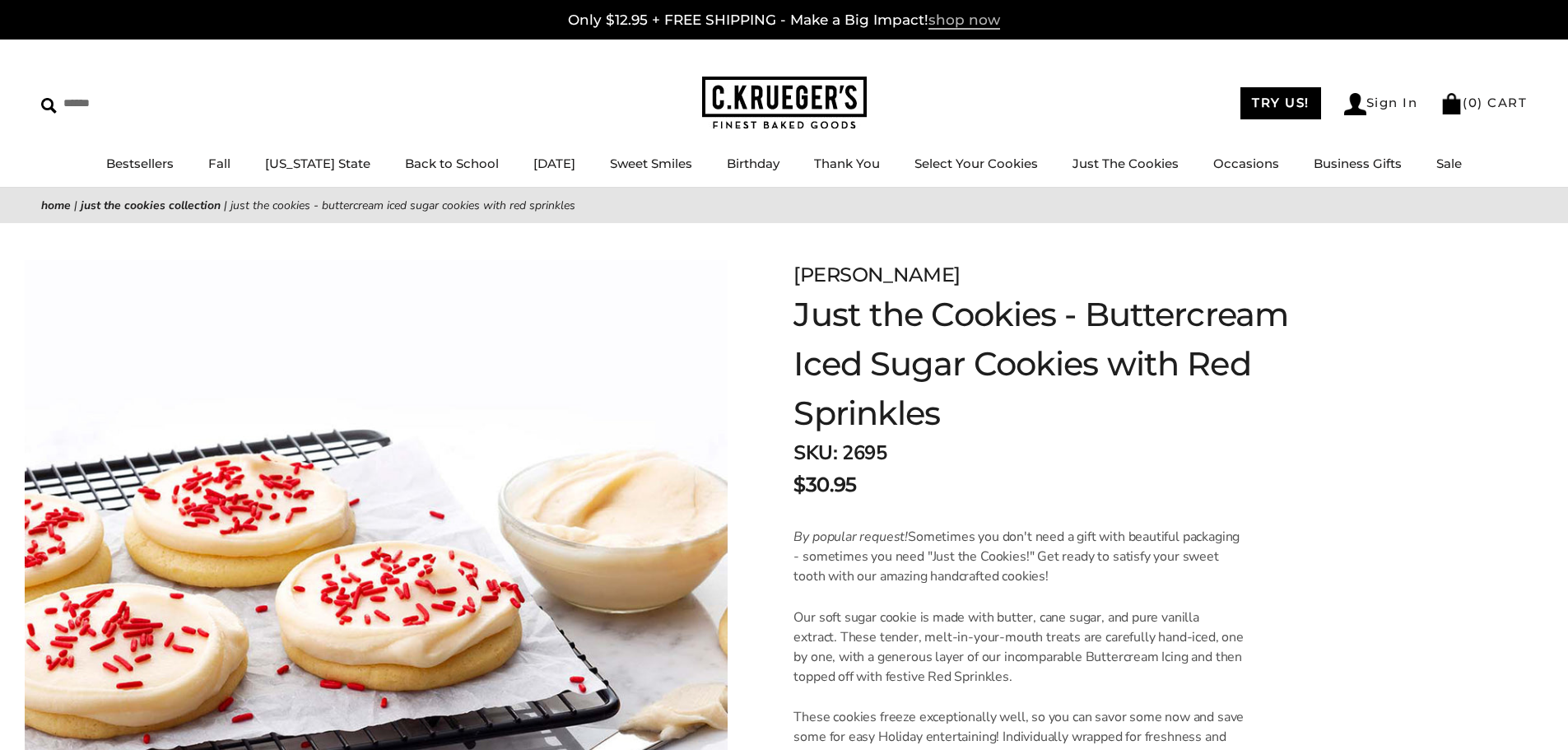
click at [943, 19] on span "shop now" at bounding box center [964, 20] width 71 height 18
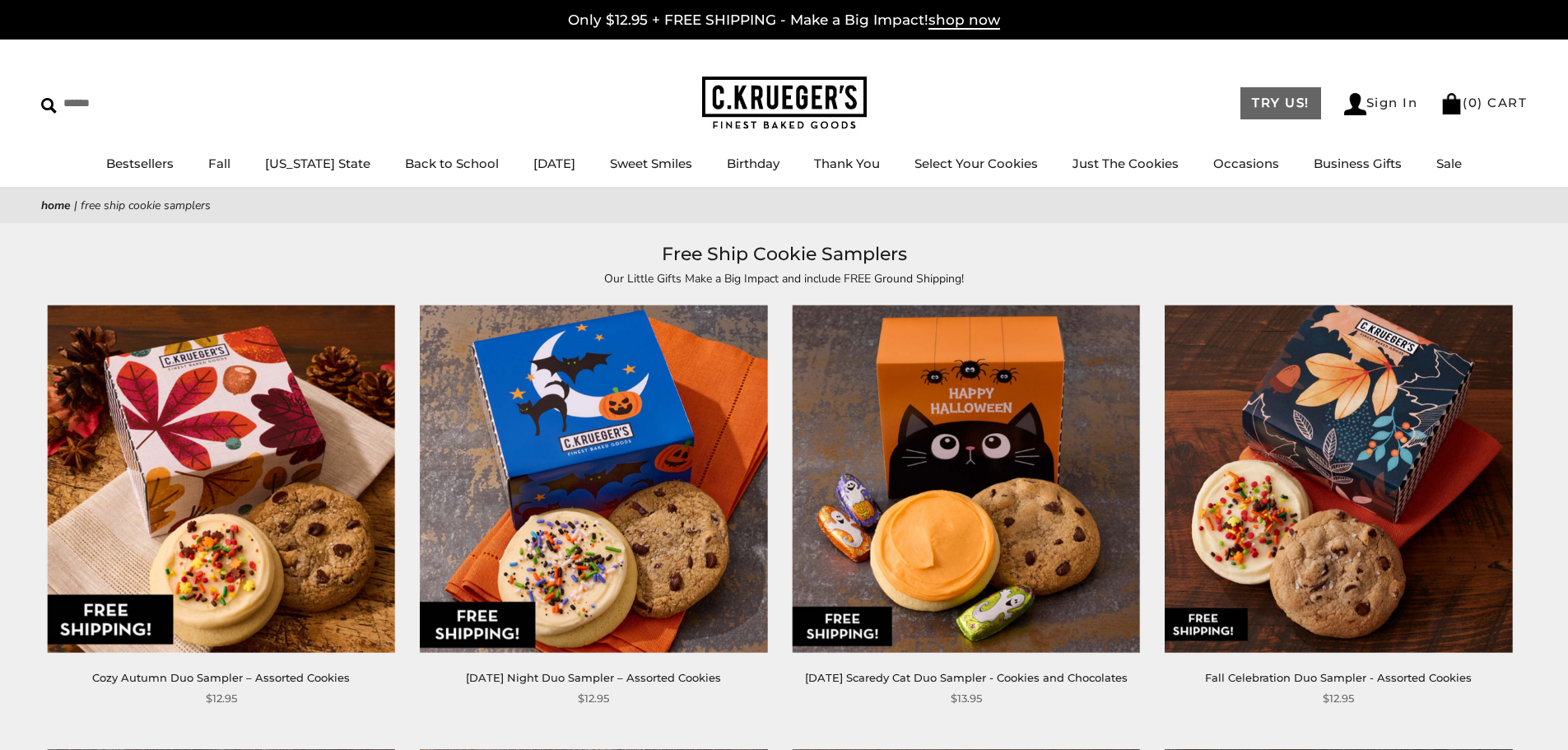
click at [1293, 99] on link "TRY US!" at bounding box center [1280, 104] width 81 height 32
